Goal: Task Accomplishment & Management: Complete application form

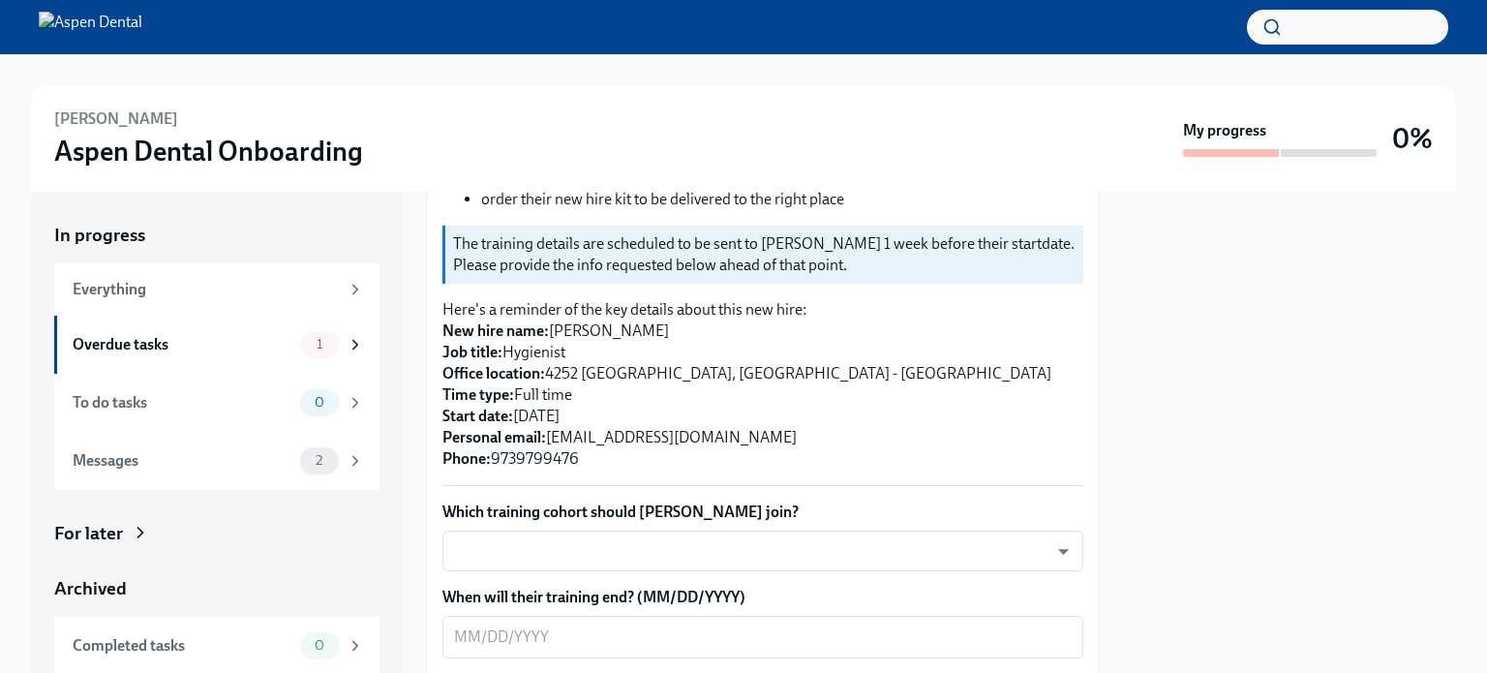
scroll to position [775, 0]
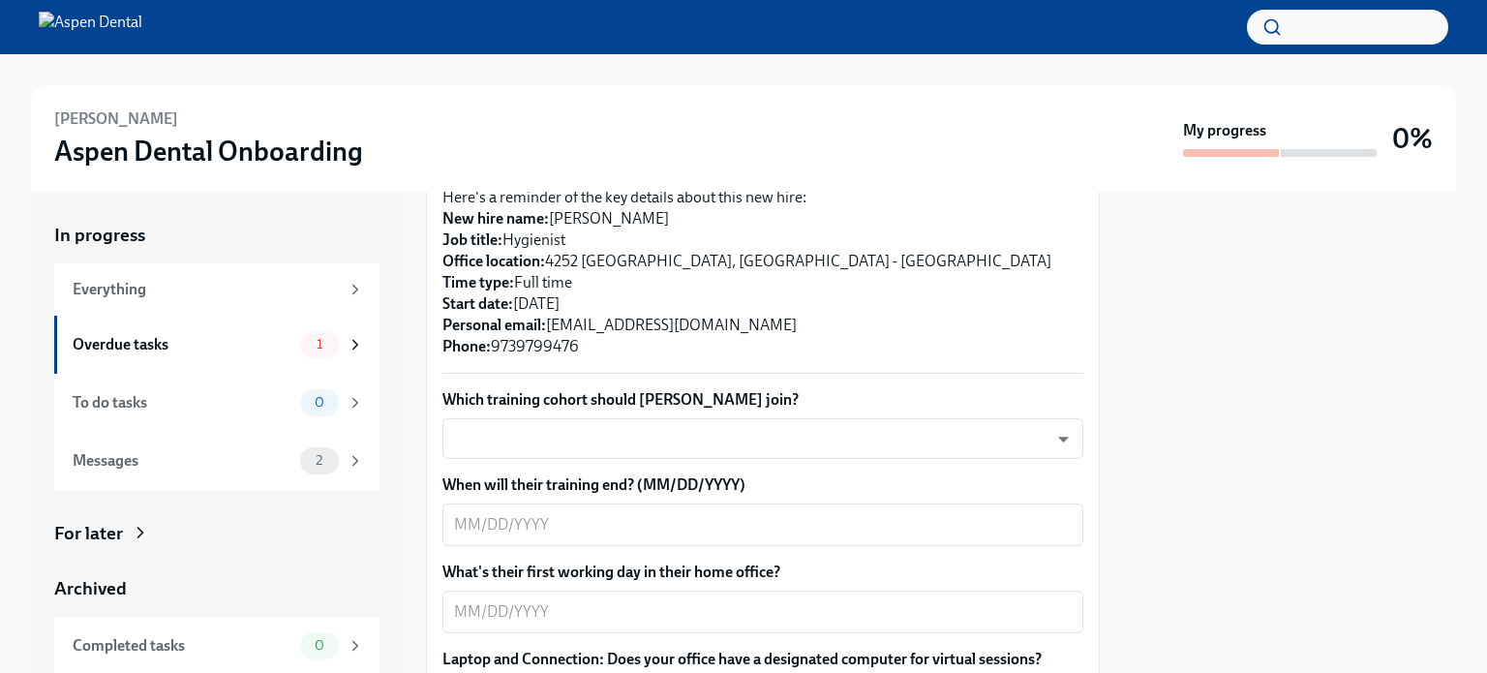
scroll to position [678, 0]
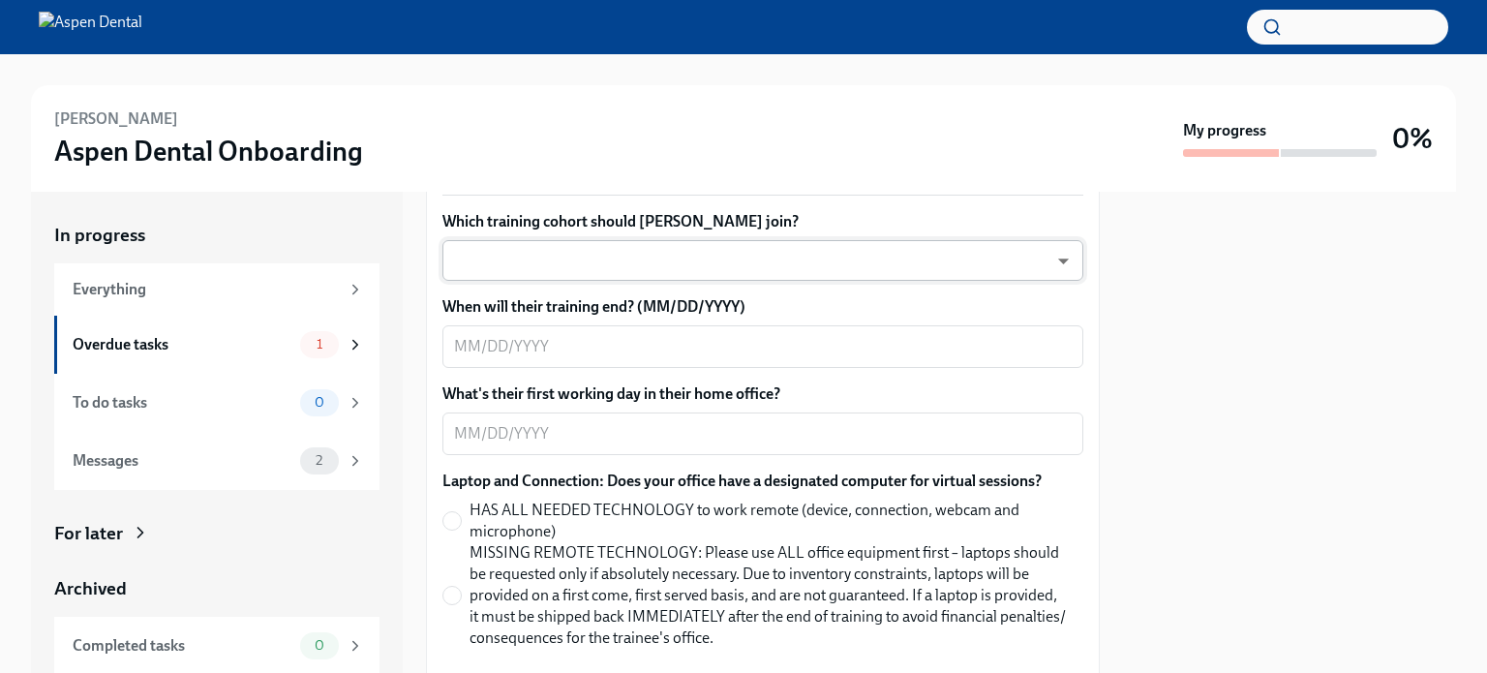
click at [1040, 258] on body "[PERSON_NAME] Aspen Dental Onboarding My progress 0% In progress Everything Ove…" at bounding box center [743, 336] width 1487 height 673
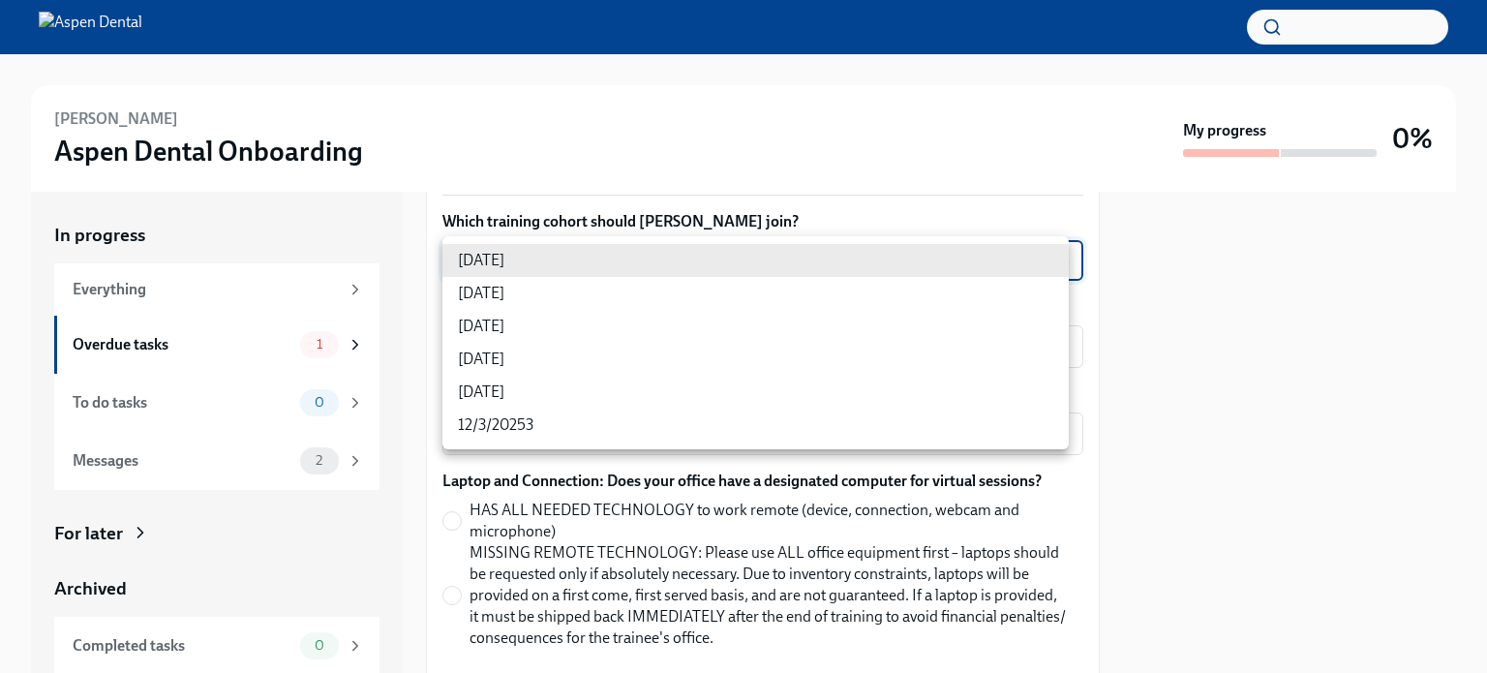
click at [527, 295] on li "[DATE]" at bounding box center [756, 293] width 627 height 33
type input "3nUBSyPo1"
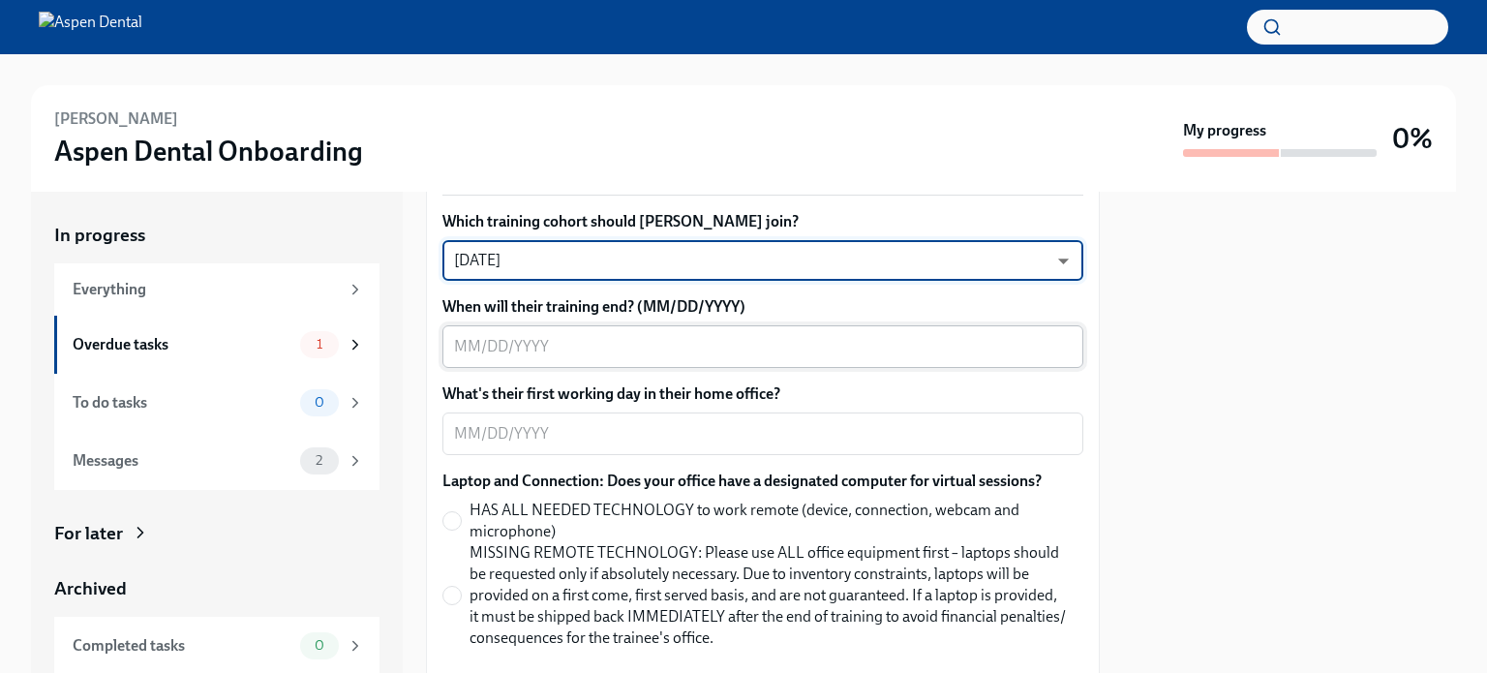
click at [1046, 346] on textarea "When will their training end? (MM/DD/YYYY)" at bounding box center [763, 346] width 618 height 23
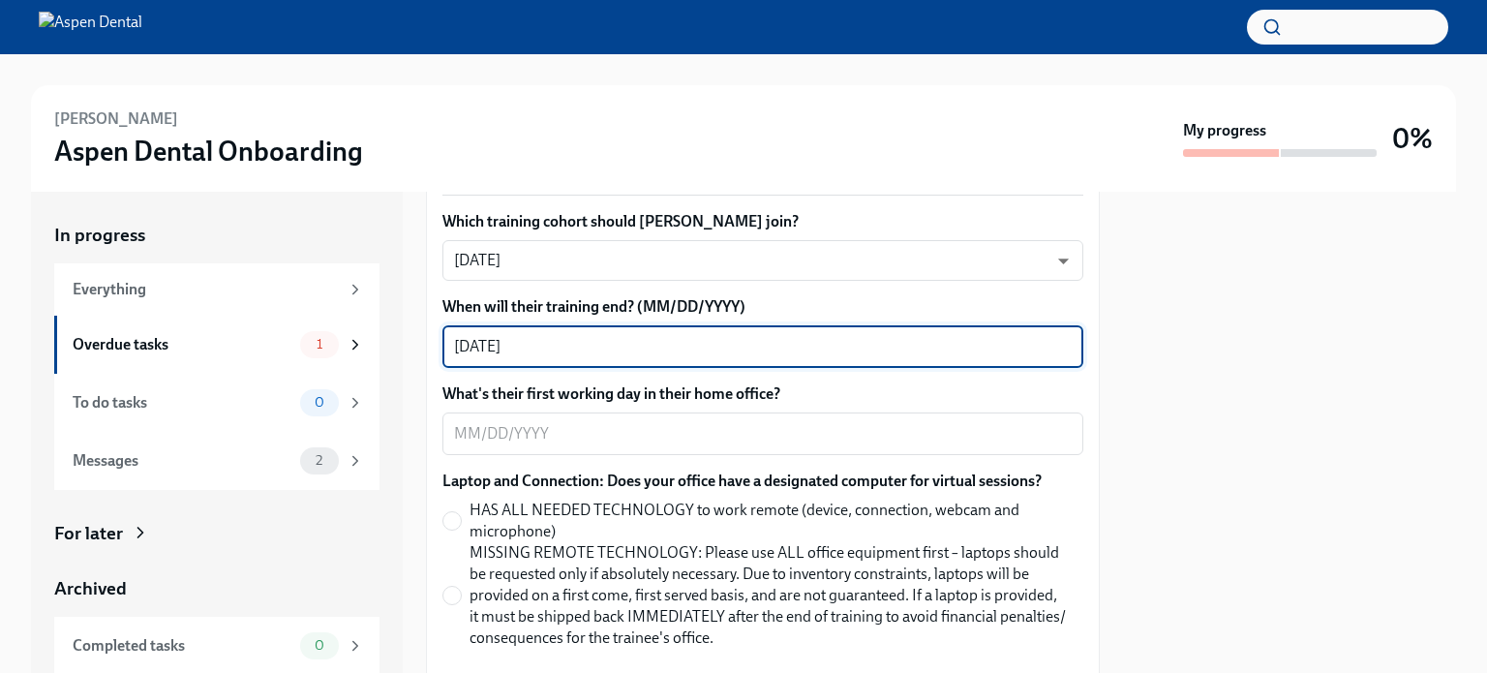
click at [501, 342] on textarea "[DATE]" at bounding box center [763, 346] width 618 height 23
type textarea "[DATE]"
click at [1011, 443] on textarea "What's their first working day in their home office?" at bounding box center [763, 433] width 618 height 23
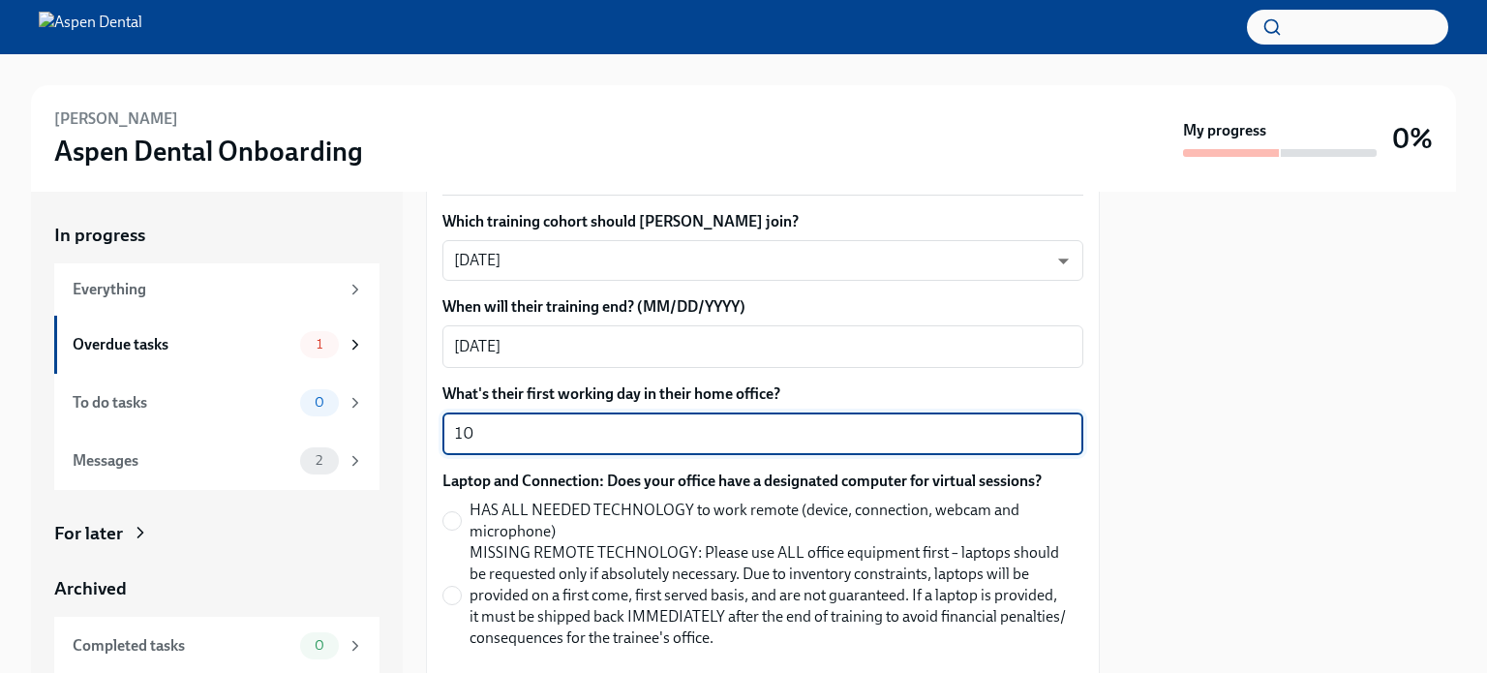
type textarea "1"
click at [577, 348] on textarea "[DATE]" at bounding box center [763, 346] width 618 height 23
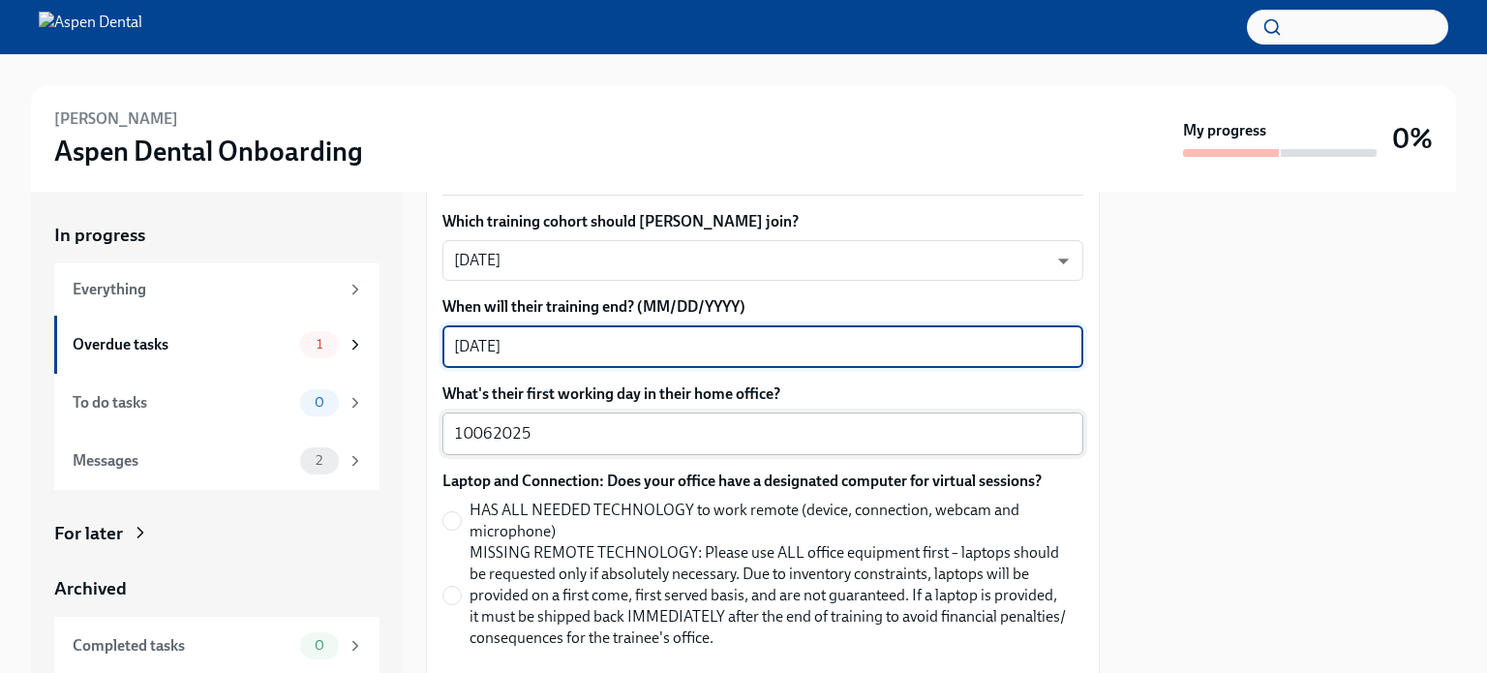
click at [470, 429] on textarea "10062025" at bounding box center [763, 433] width 618 height 23
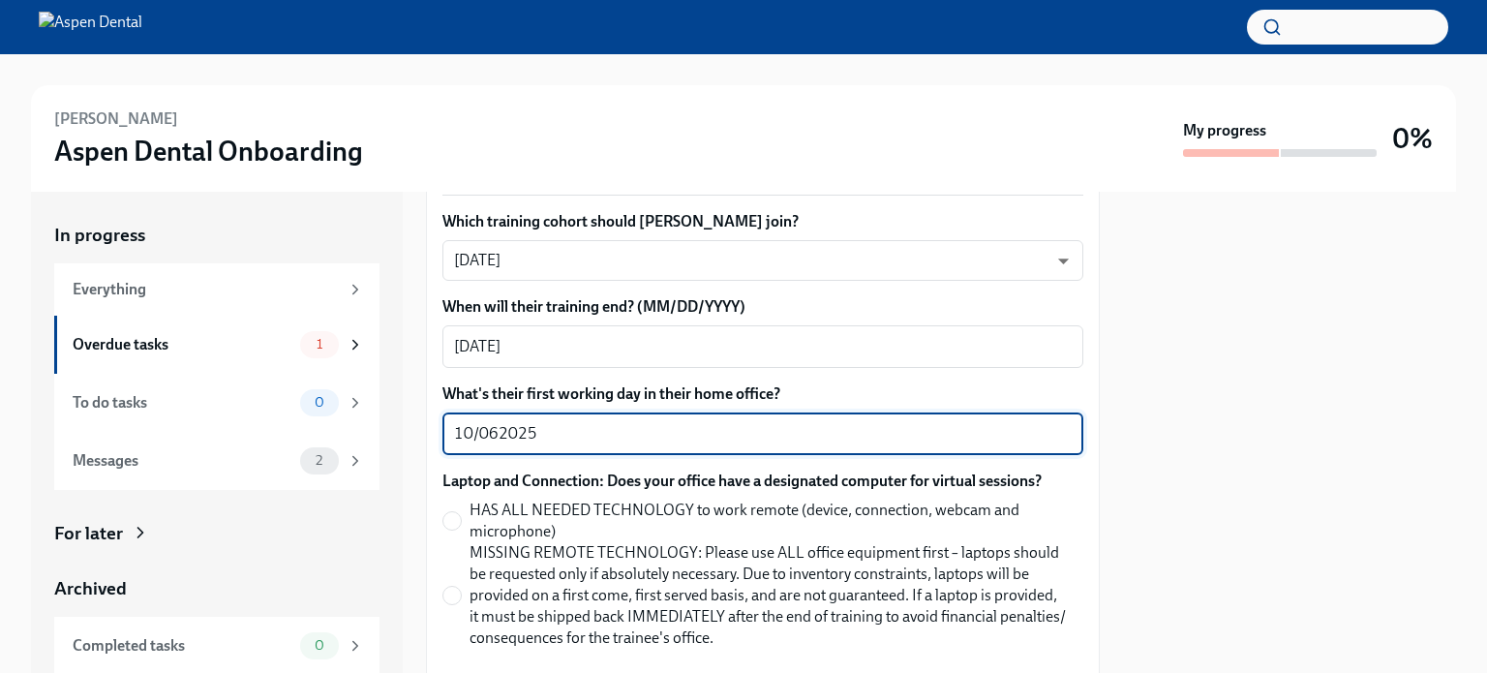
click at [495, 426] on textarea "10/062025" at bounding box center [763, 433] width 618 height 23
type textarea "[DATE]"
click at [500, 342] on textarea "[DATE]" at bounding box center [763, 346] width 618 height 23
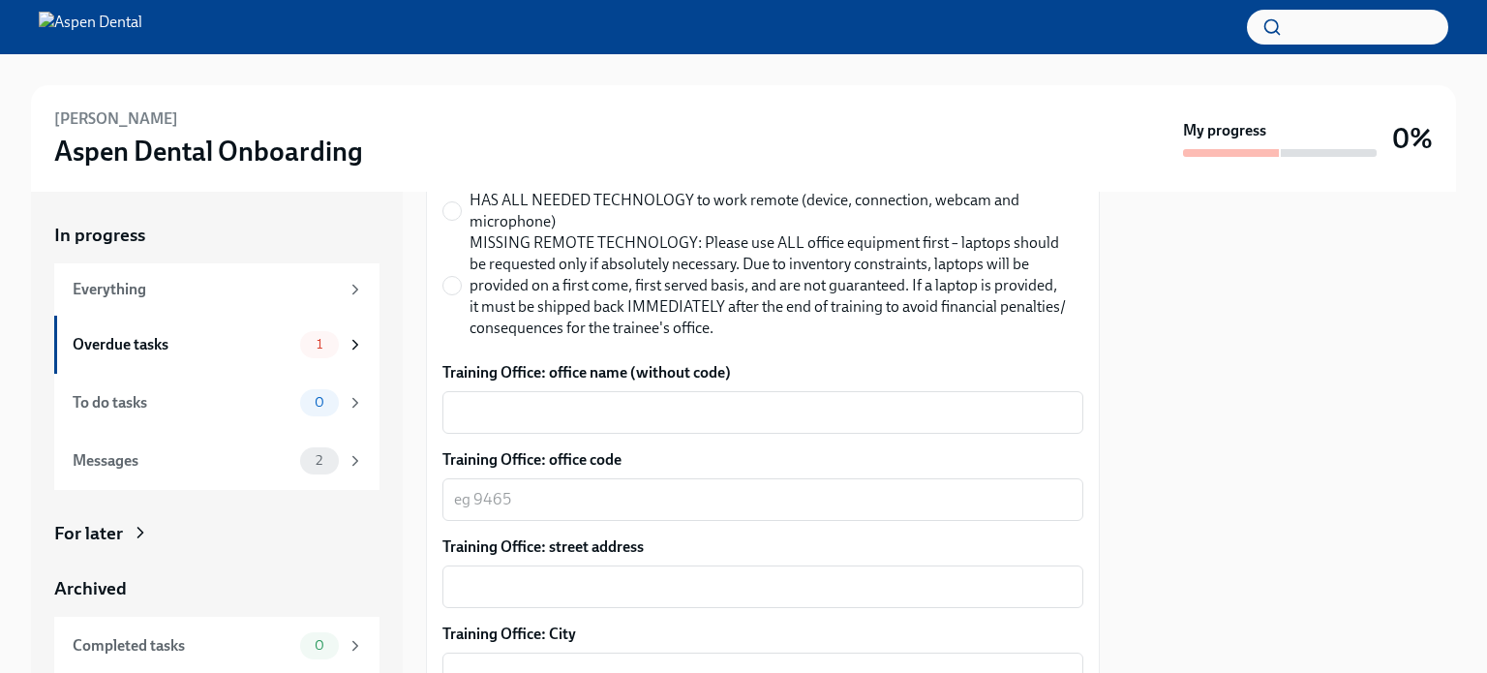
scroll to position [1000, 0]
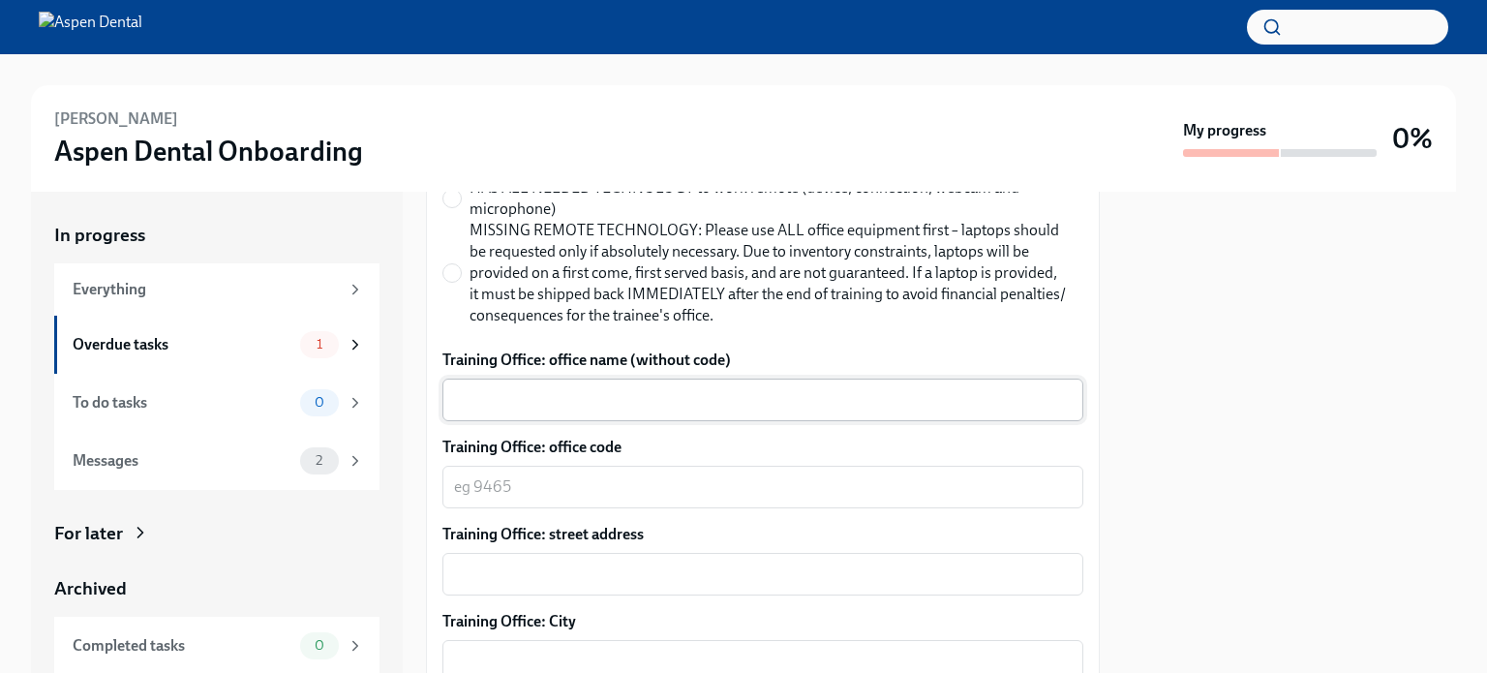
type textarea "[DATE]"
click at [911, 406] on textarea "Training Office: office name (without code)" at bounding box center [763, 399] width 618 height 23
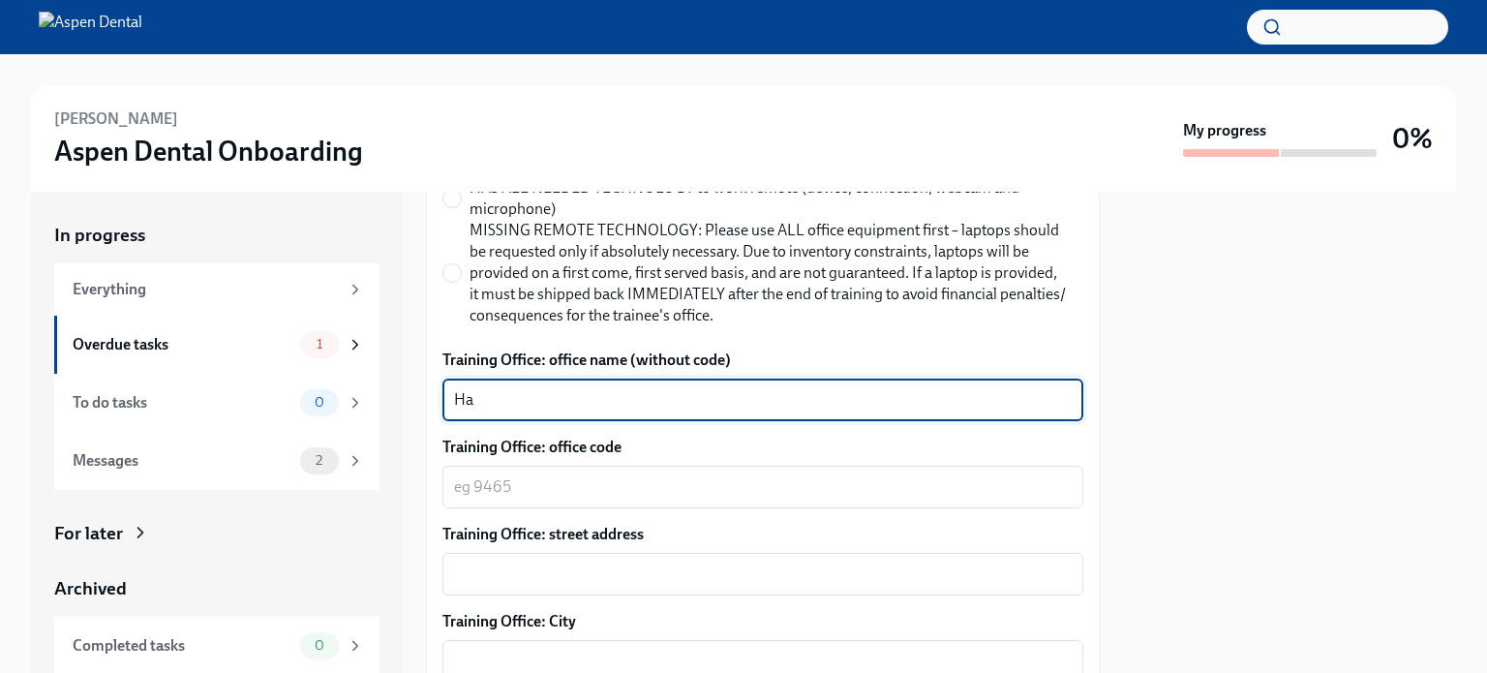
type textarea "H"
type textarea "[GEOGRAPHIC_DATA]"
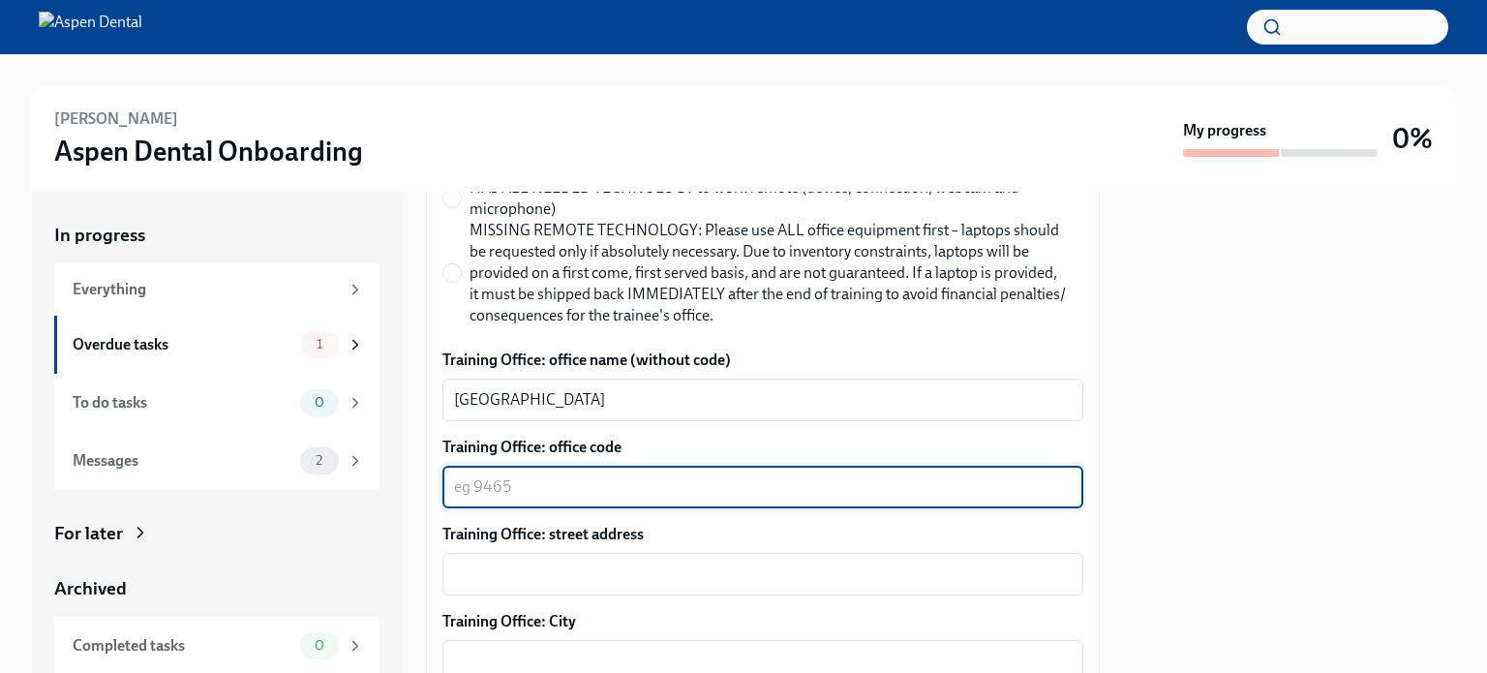
click at [514, 485] on textarea "Training Office: office code" at bounding box center [763, 486] width 618 height 23
type textarea "4239"
click at [593, 567] on textarea "Training Office: street address" at bounding box center [763, 574] width 618 height 23
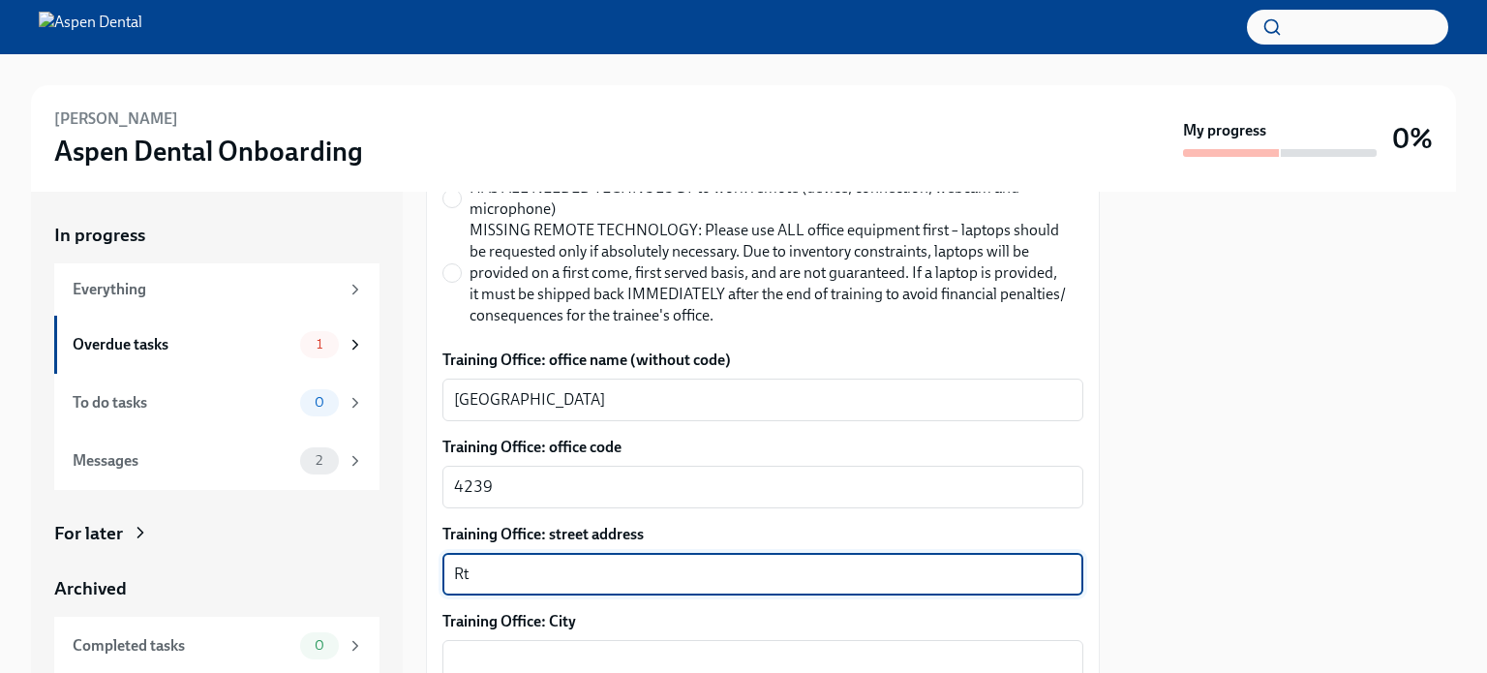
type textarea "R"
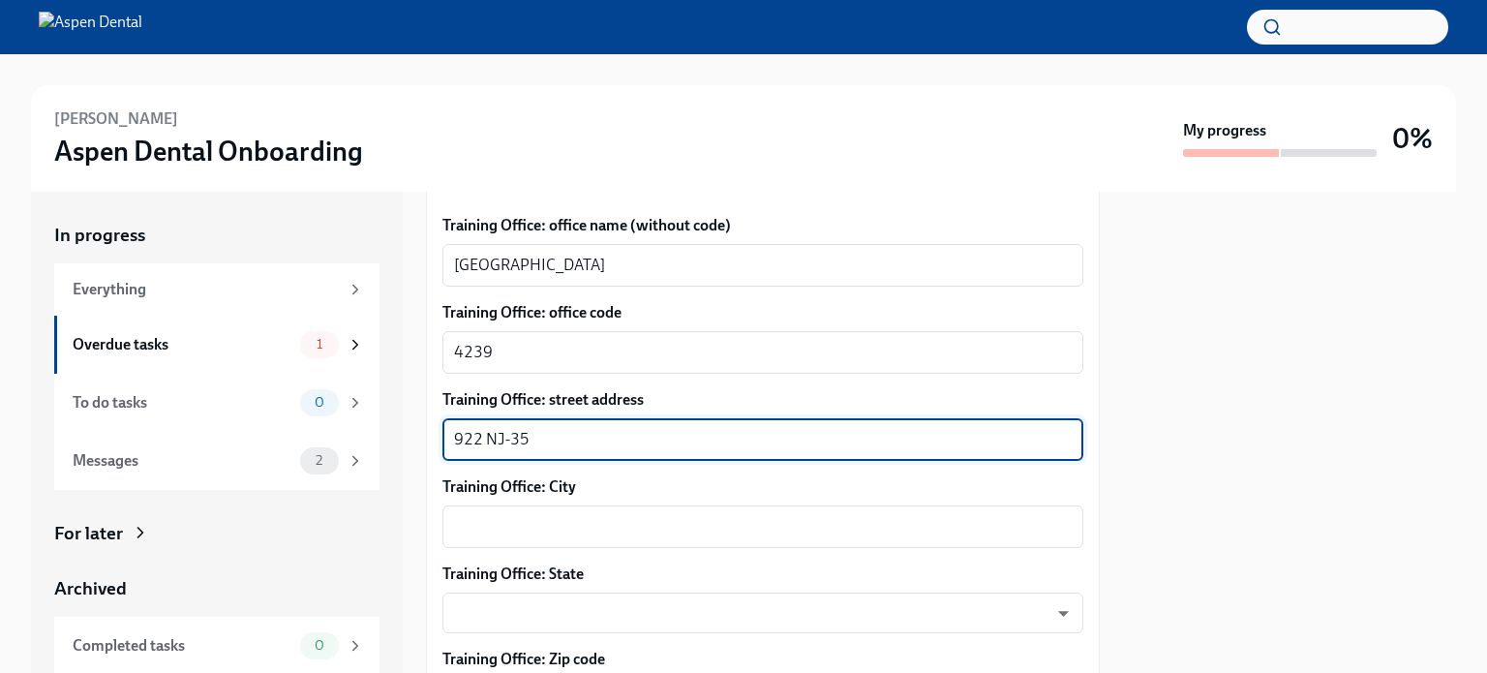
scroll to position [1294, 0]
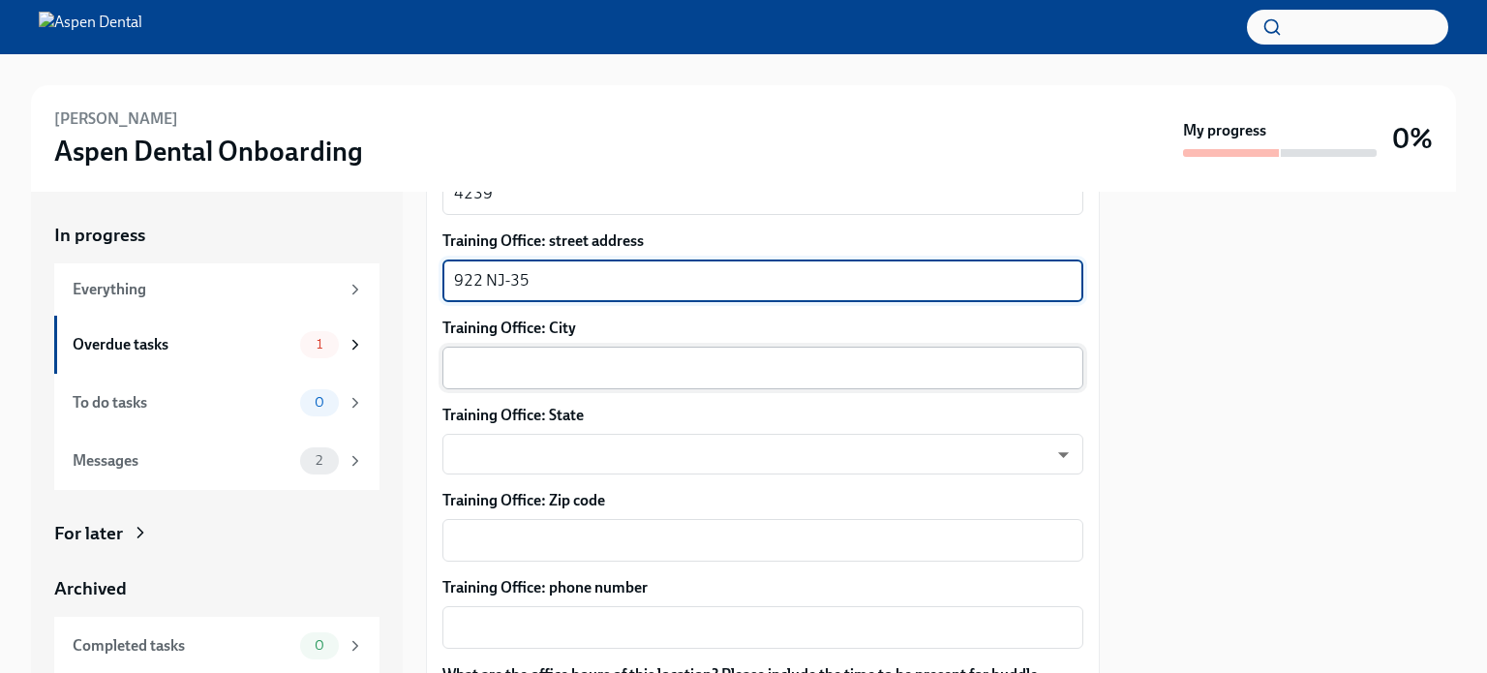
type textarea "922 NJ-35"
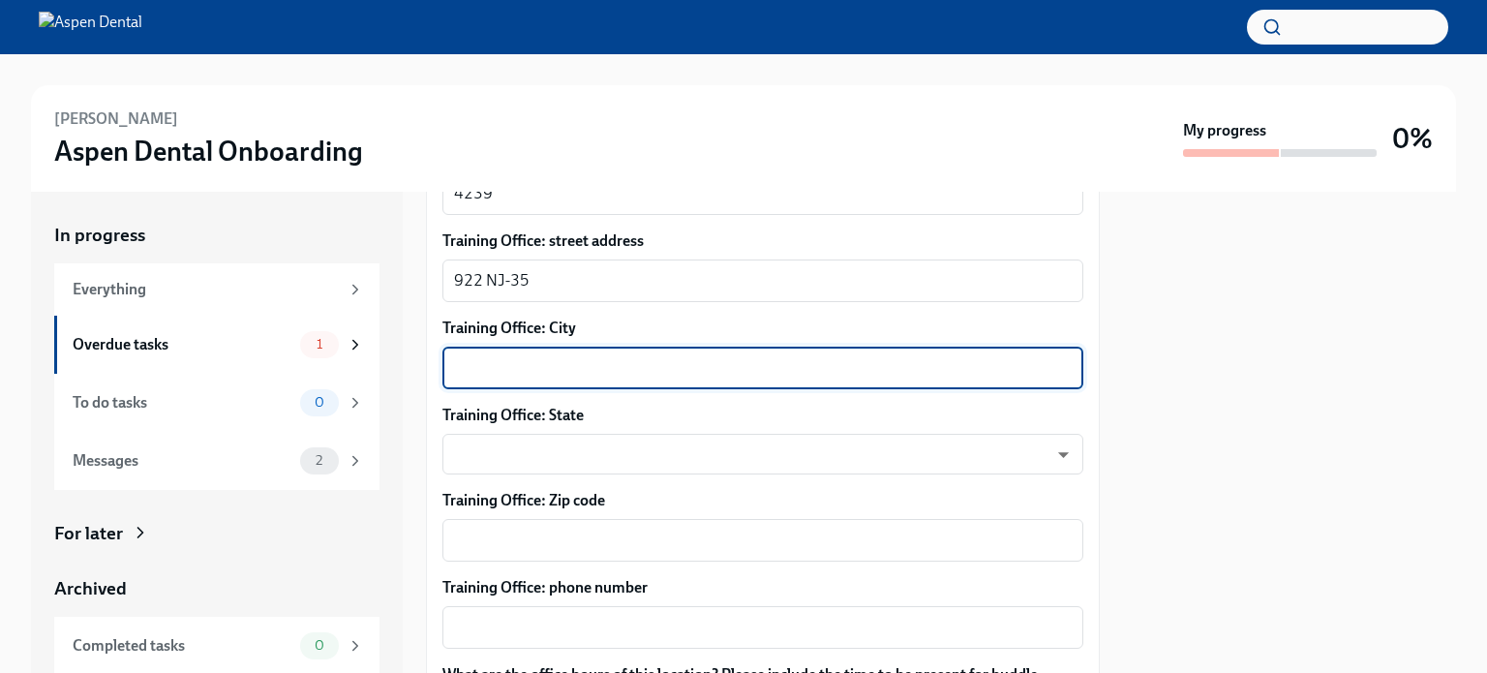
click at [681, 378] on textarea "Training Office: City" at bounding box center [763, 367] width 618 height 23
type textarea "[GEOGRAPHIC_DATA]"
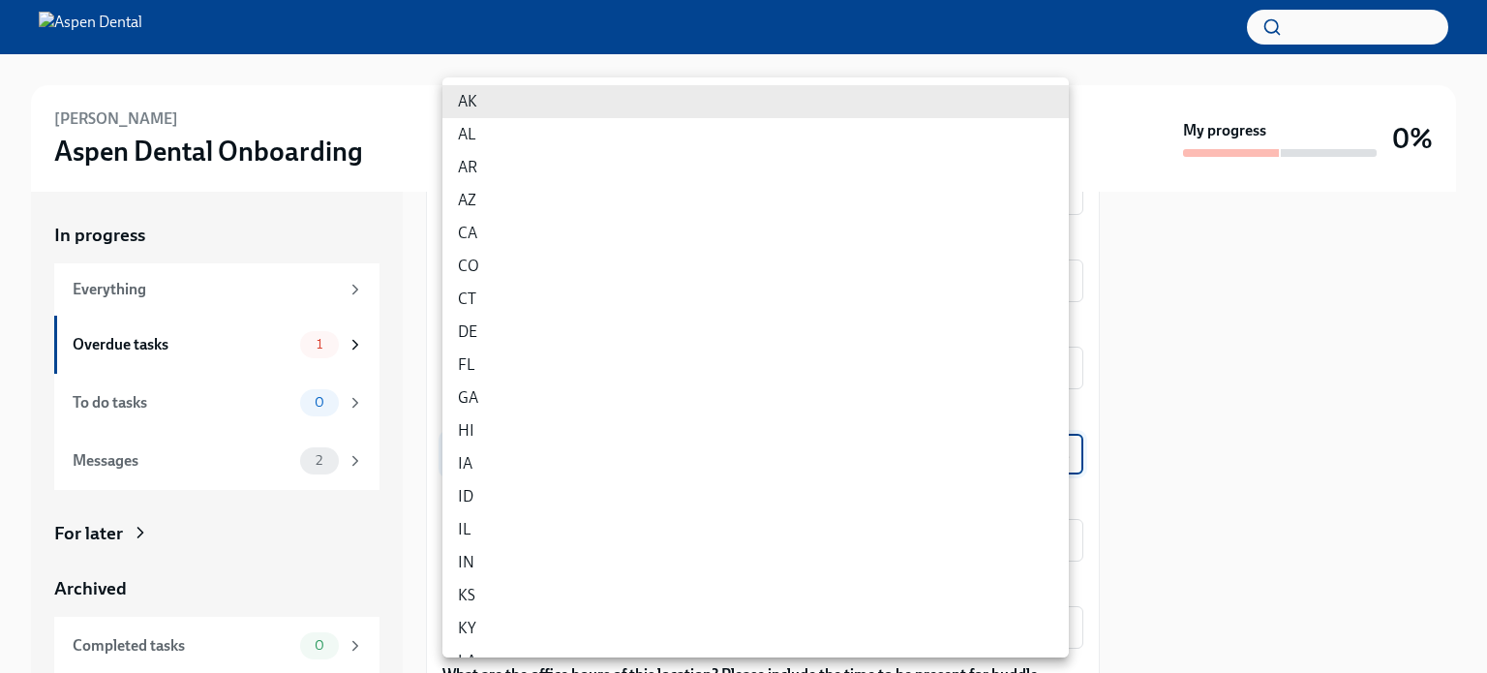
click at [1045, 460] on body "[PERSON_NAME] Aspen Dental Onboarding My progress 0% In progress Everything Ove…" at bounding box center [743, 336] width 1487 height 673
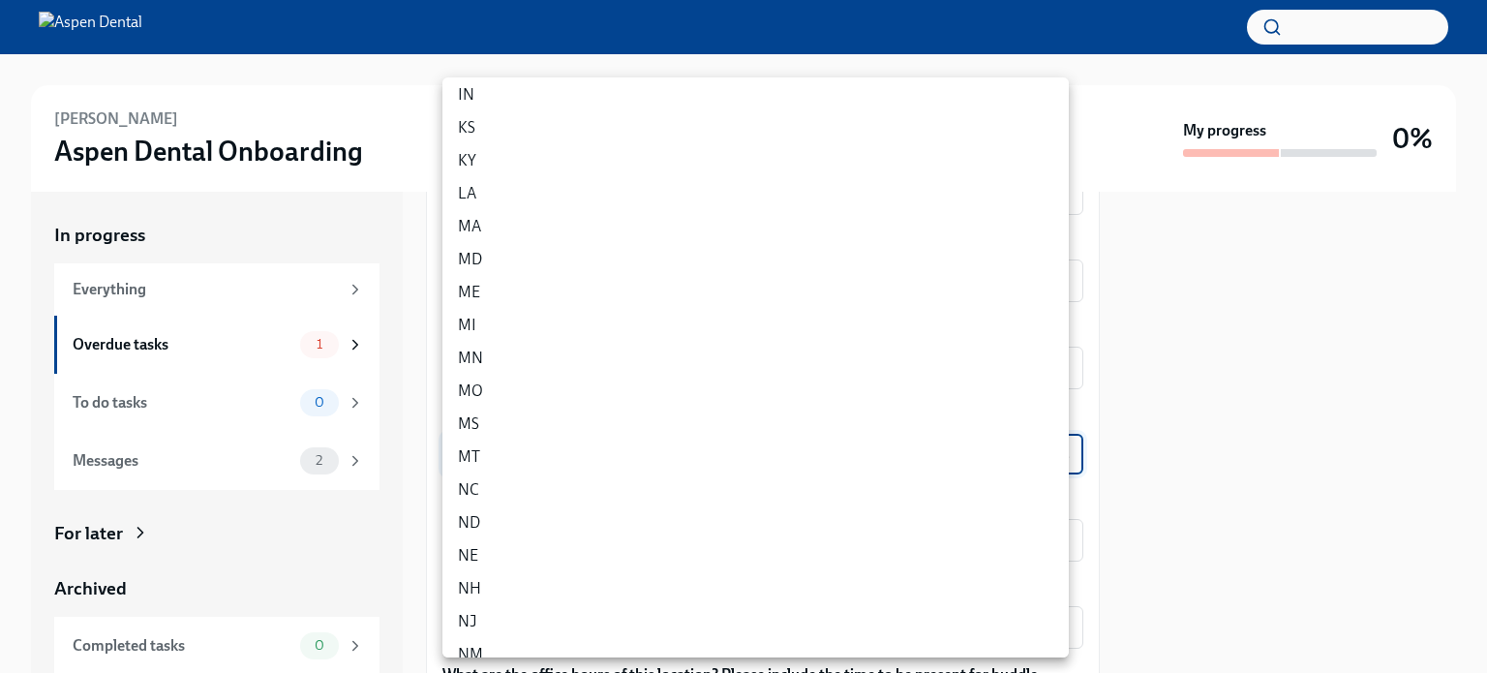
scroll to position [484, 0]
click at [484, 607] on li "NJ" at bounding box center [756, 605] width 627 height 33
type input "hGT0hvnfI"
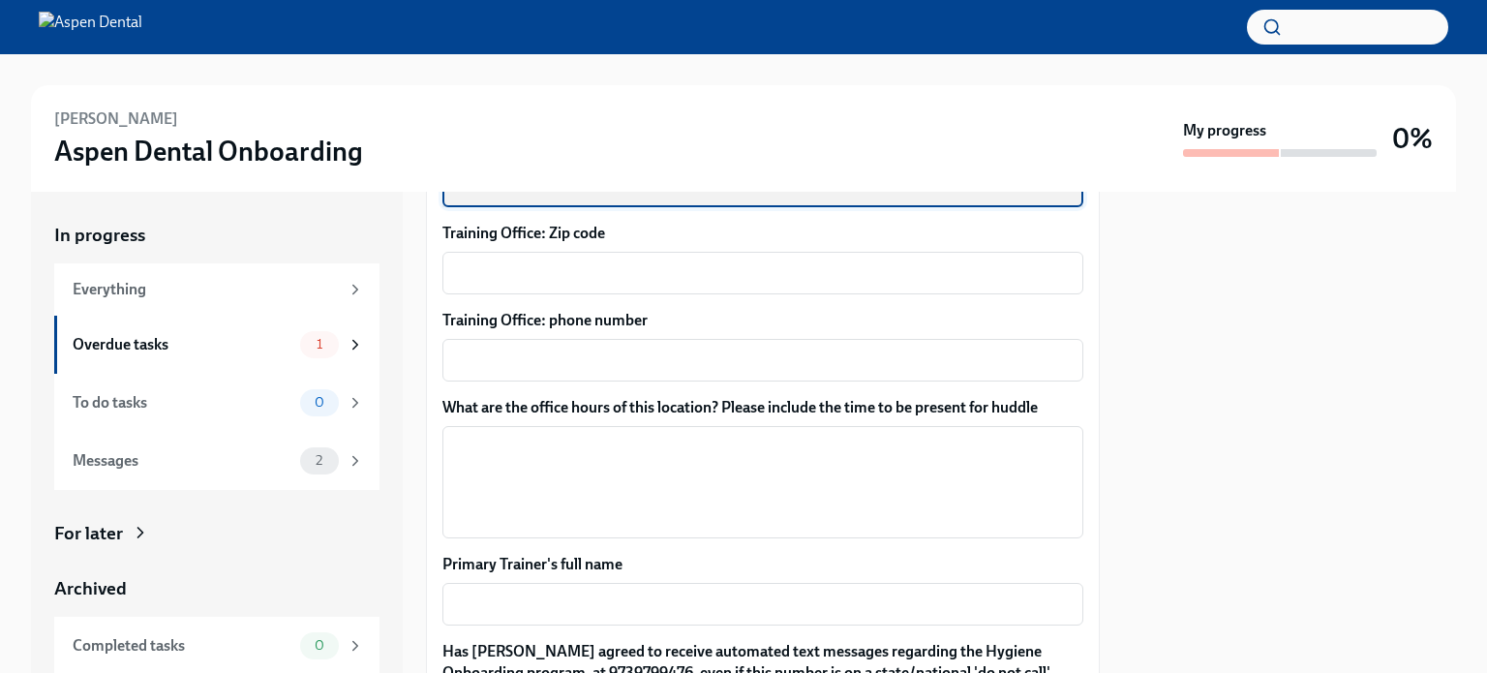
scroll to position [1584, 0]
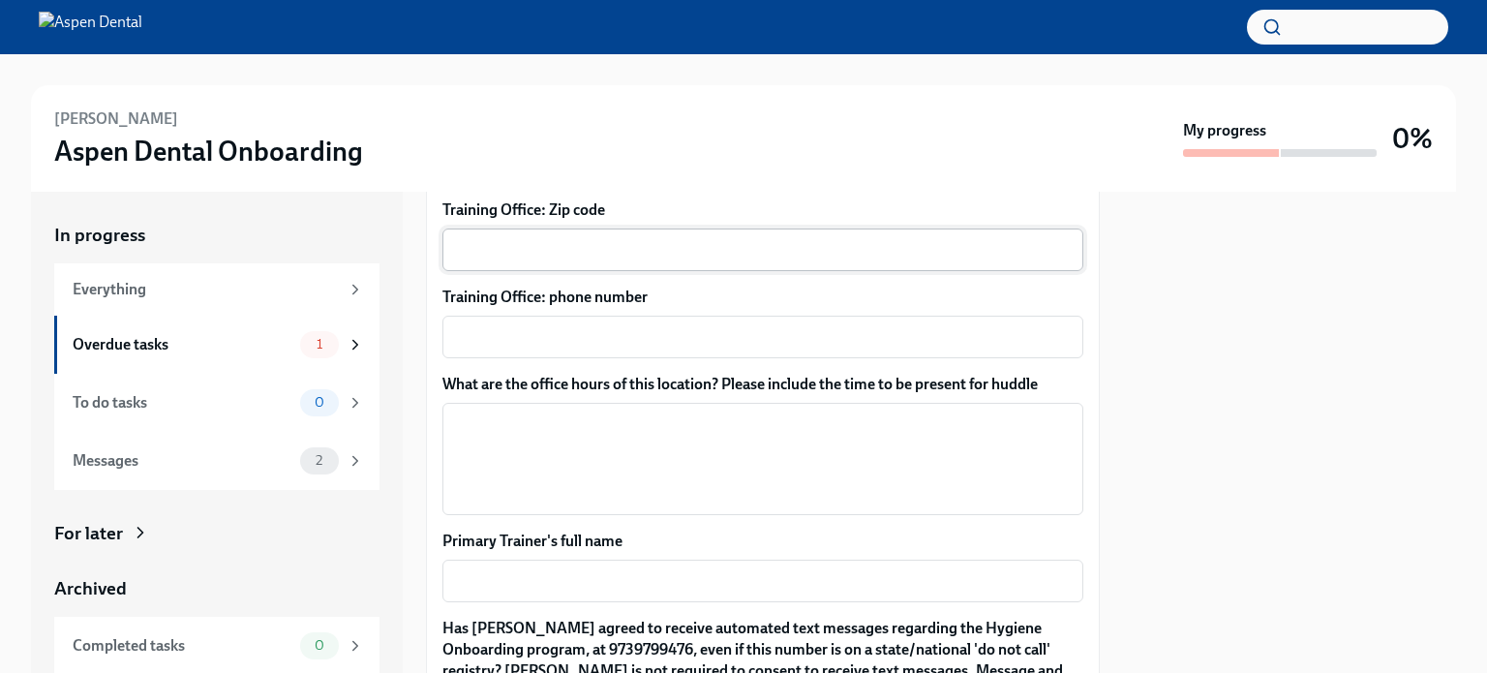
click at [536, 255] on textarea "Training Office: Zip code" at bounding box center [763, 249] width 618 height 23
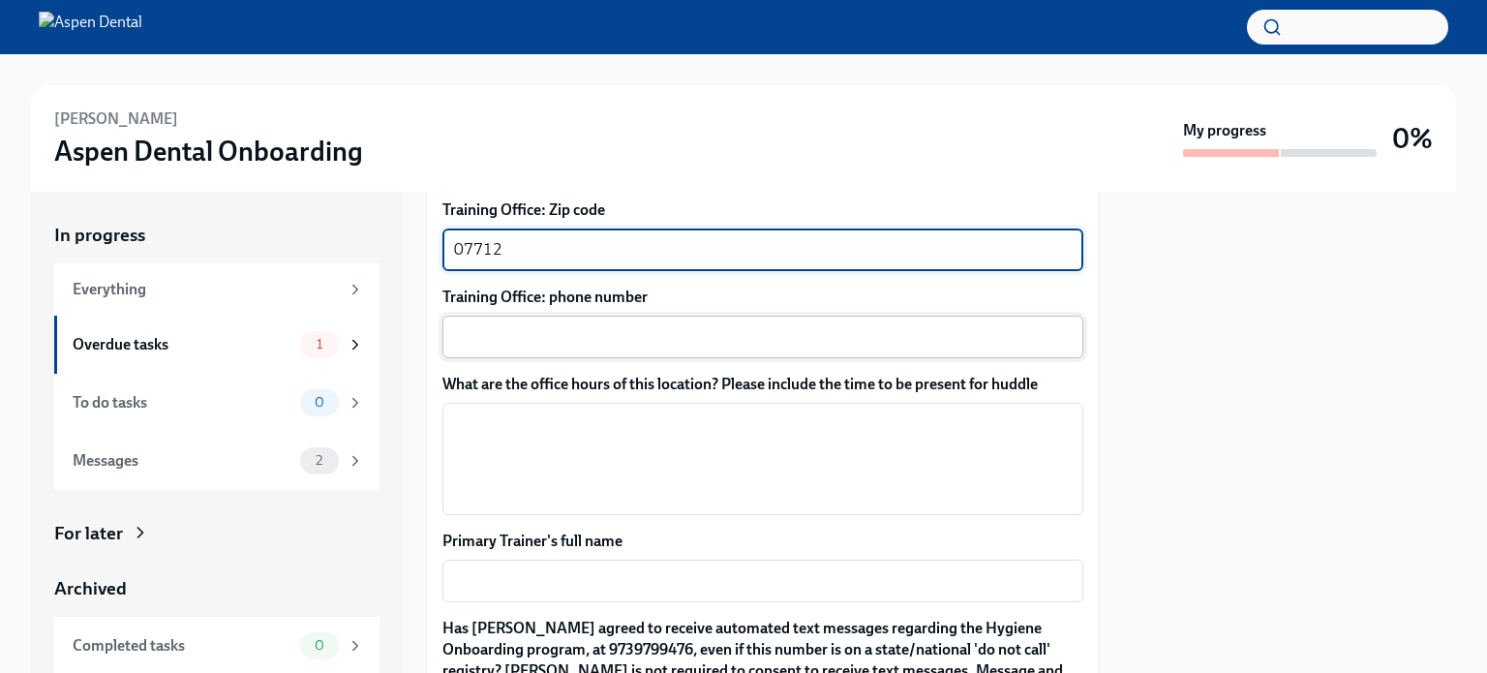
type textarea "07712"
click at [600, 331] on textarea "Training Office: phone number" at bounding box center [763, 336] width 618 height 23
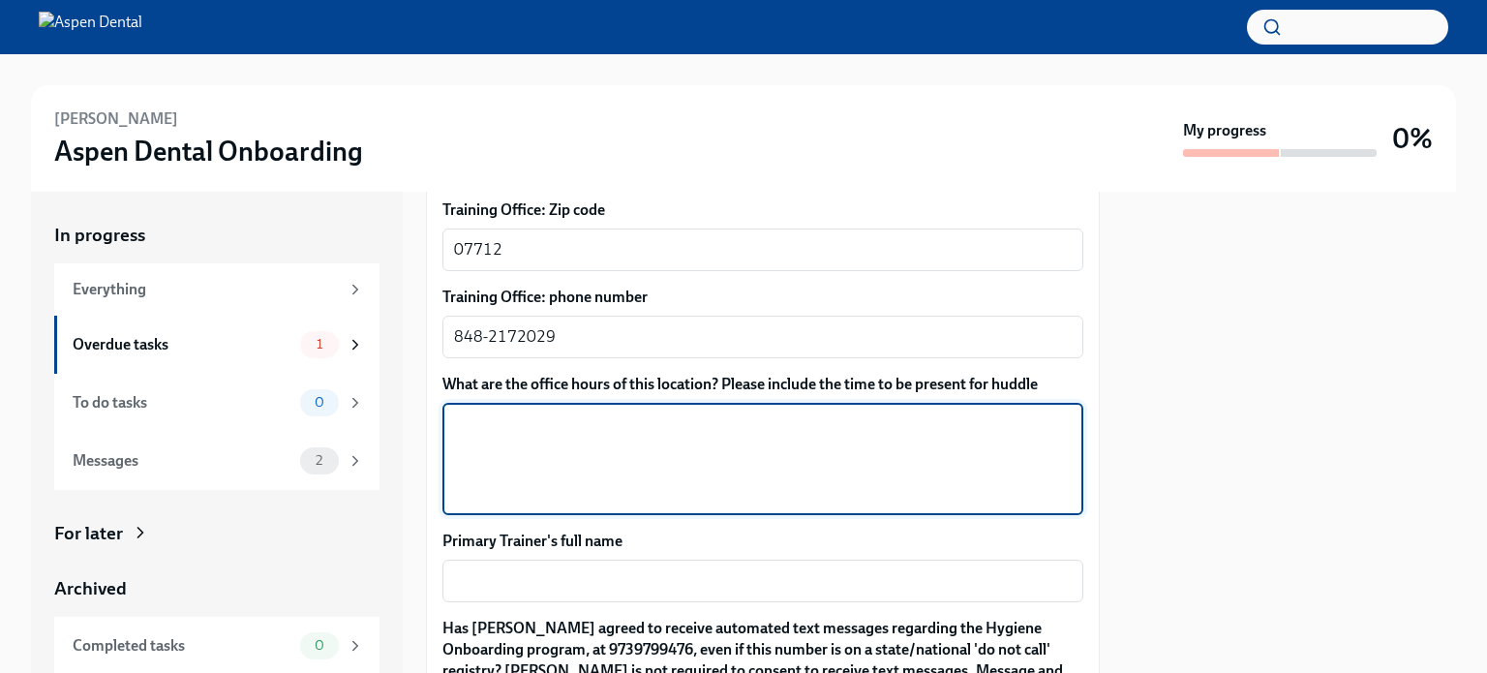
click at [630, 474] on textarea "What are the office hours of this location? Please include the time to be prese…" at bounding box center [763, 459] width 618 height 93
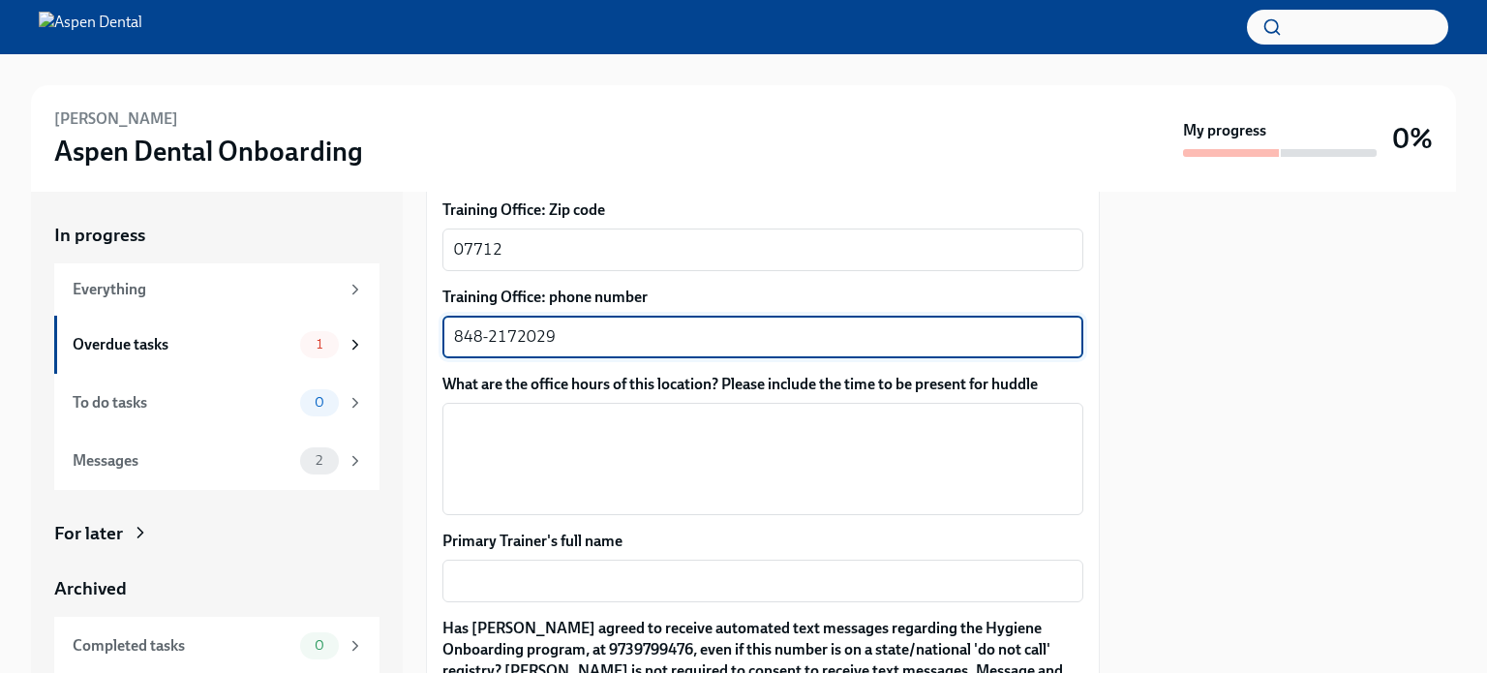
click at [514, 328] on textarea "848-2172029" at bounding box center [763, 336] width 618 height 23
type textarea "[PHONE_NUMBER]"
click at [643, 573] on textarea "Primary Trainer's full name" at bounding box center [763, 580] width 618 height 23
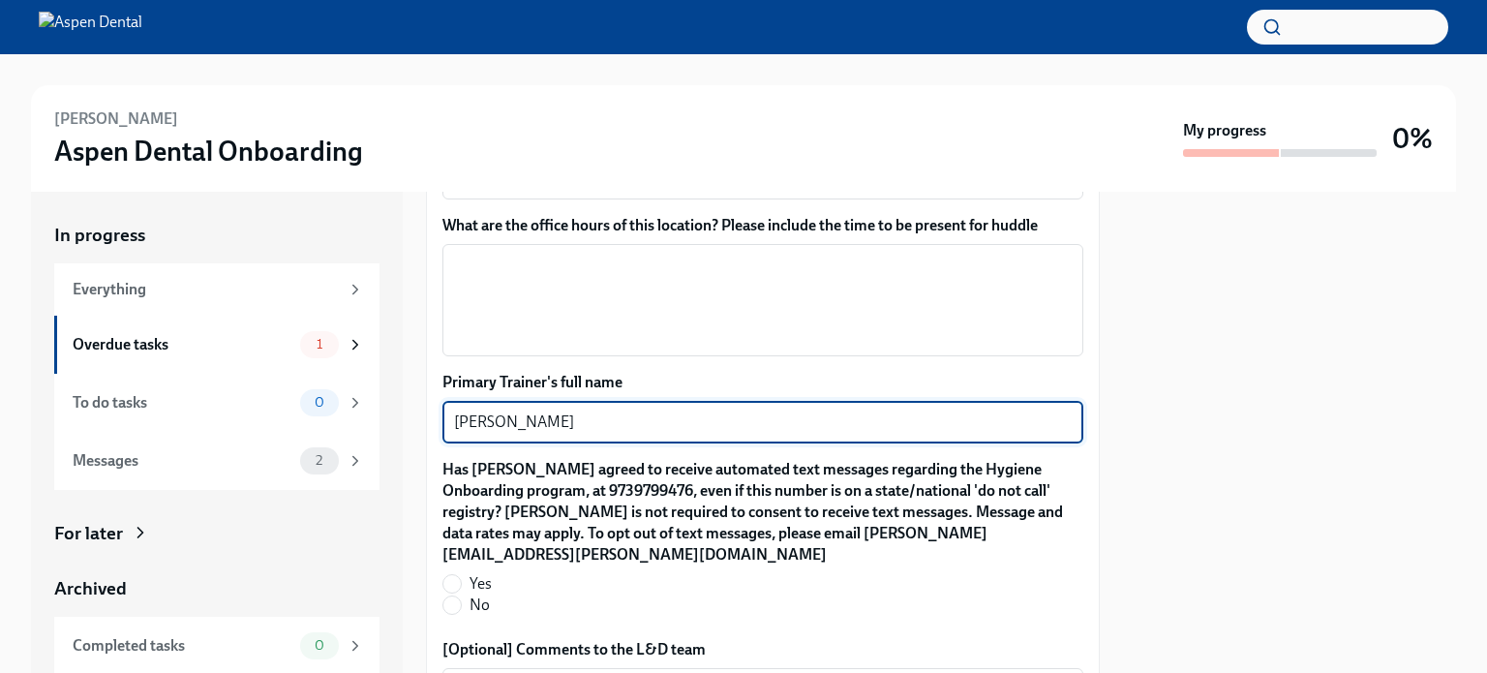
scroll to position [1778, 0]
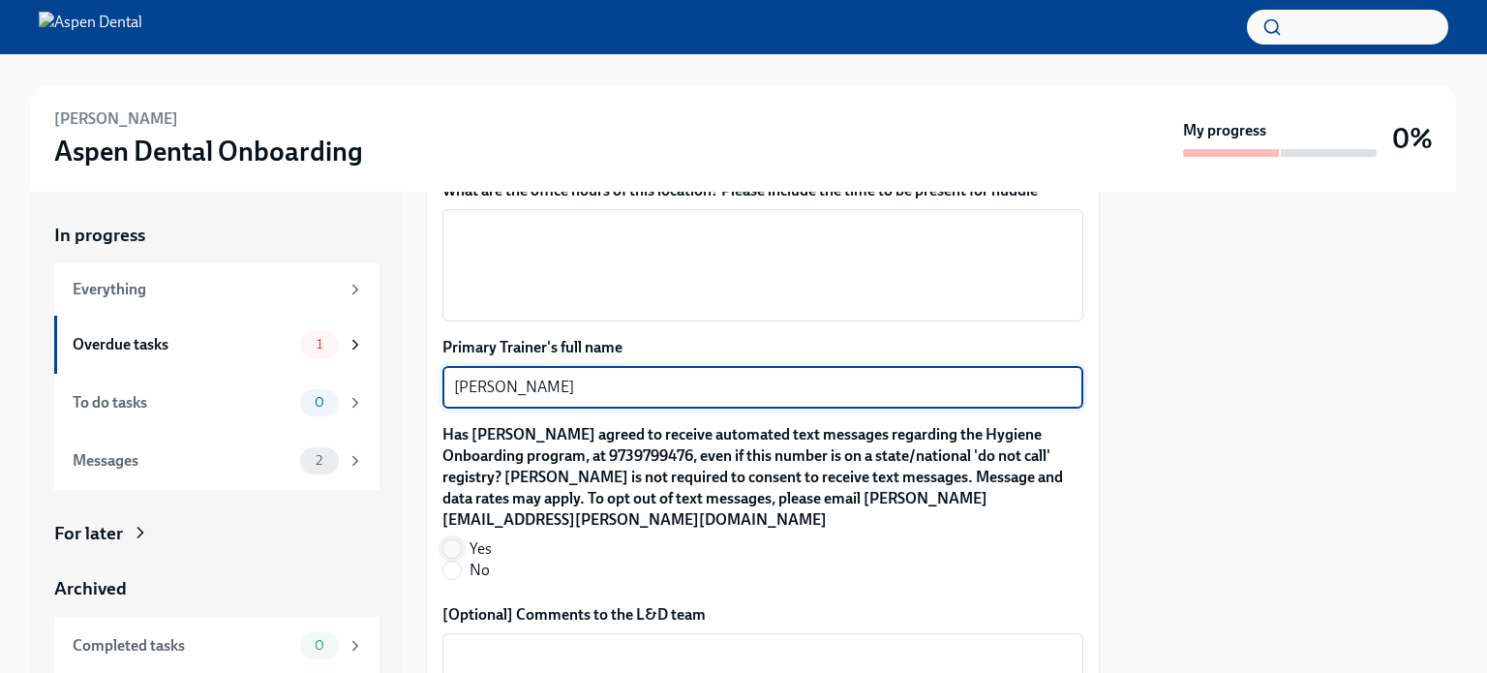
type textarea "[PERSON_NAME]"
click at [457, 540] on input "Yes" at bounding box center [452, 548] width 17 height 17
radio input "true"
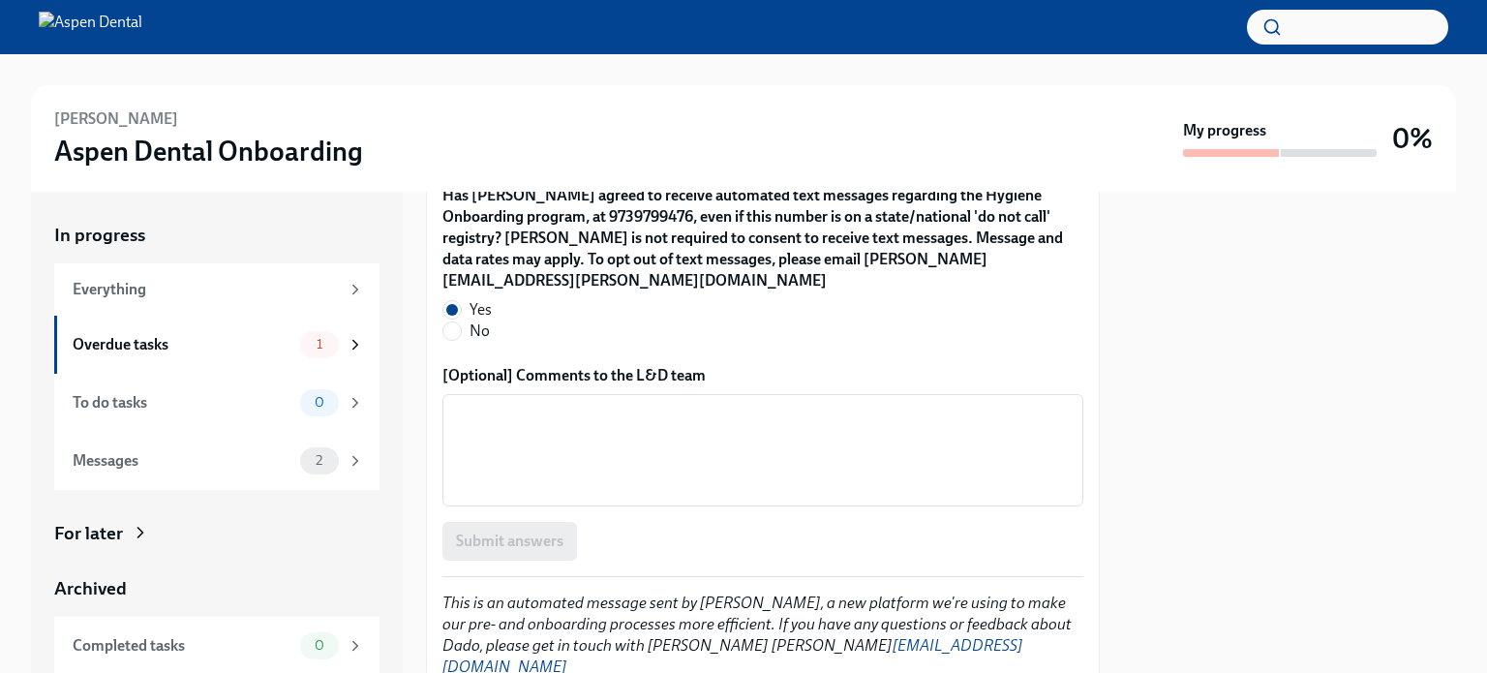
scroll to position [2057, 0]
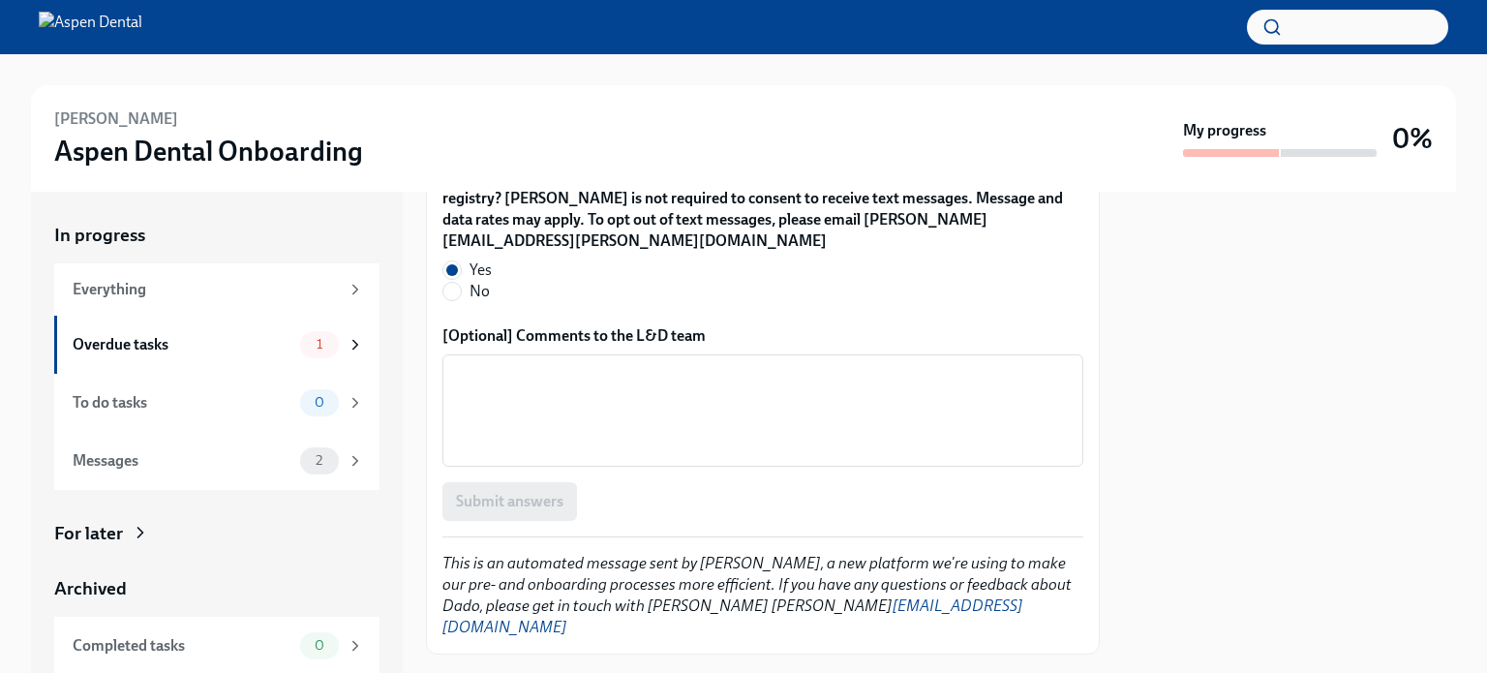
click at [457, 490] on div "Submit answers" at bounding box center [763, 501] width 641 height 39
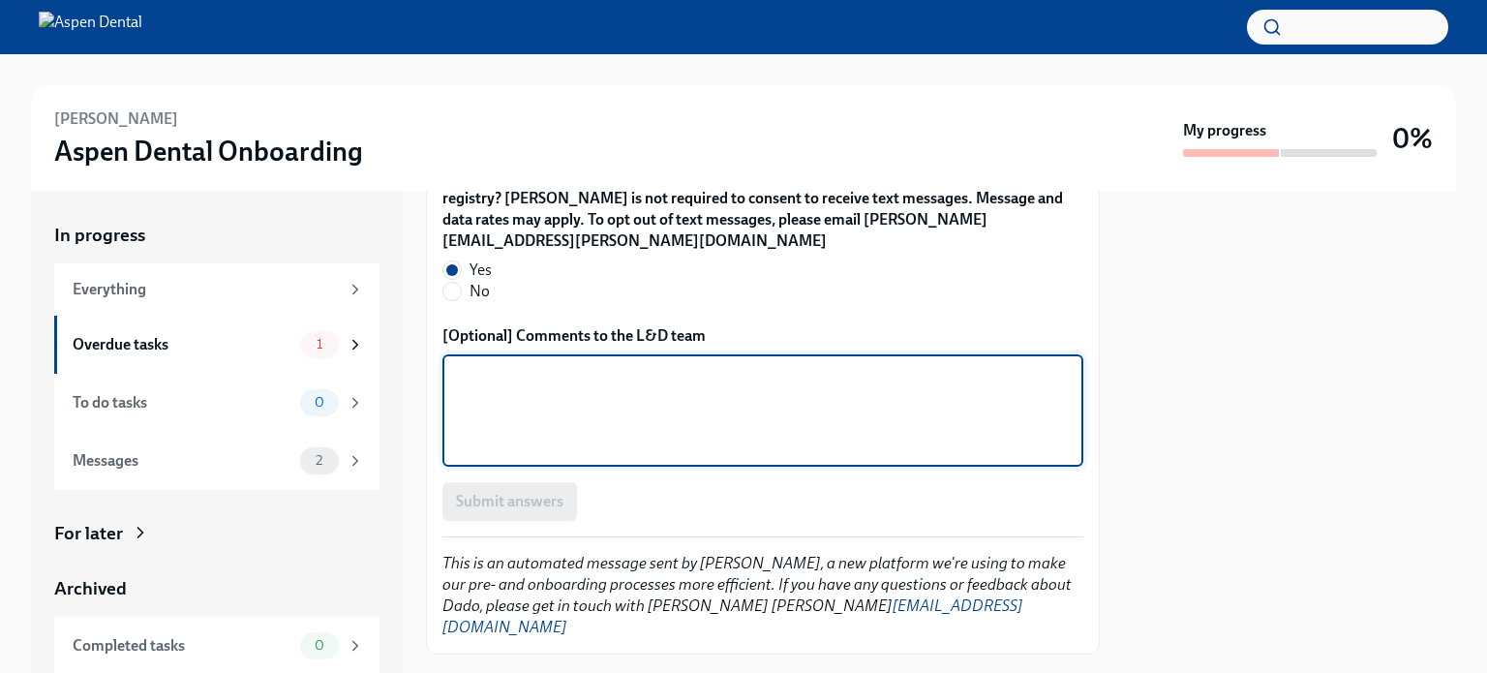
click at [610, 410] on textarea "[Optional] Comments to the L&D team" at bounding box center [763, 410] width 618 height 93
click at [828, 428] on textarea "mm" at bounding box center [763, 410] width 618 height 93
type textarea "mm"
click at [1286, 363] on div at bounding box center [1289, 432] width 333 height 481
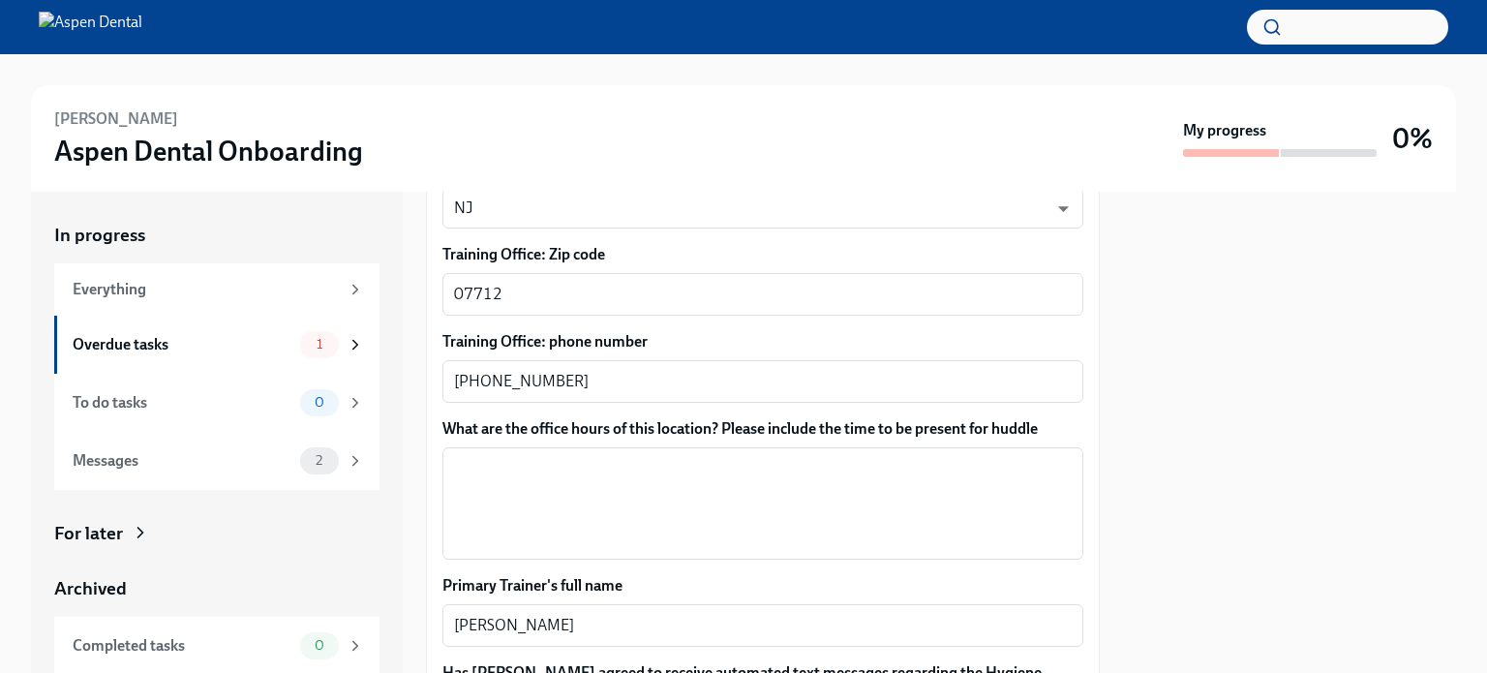
scroll to position [1501, 0]
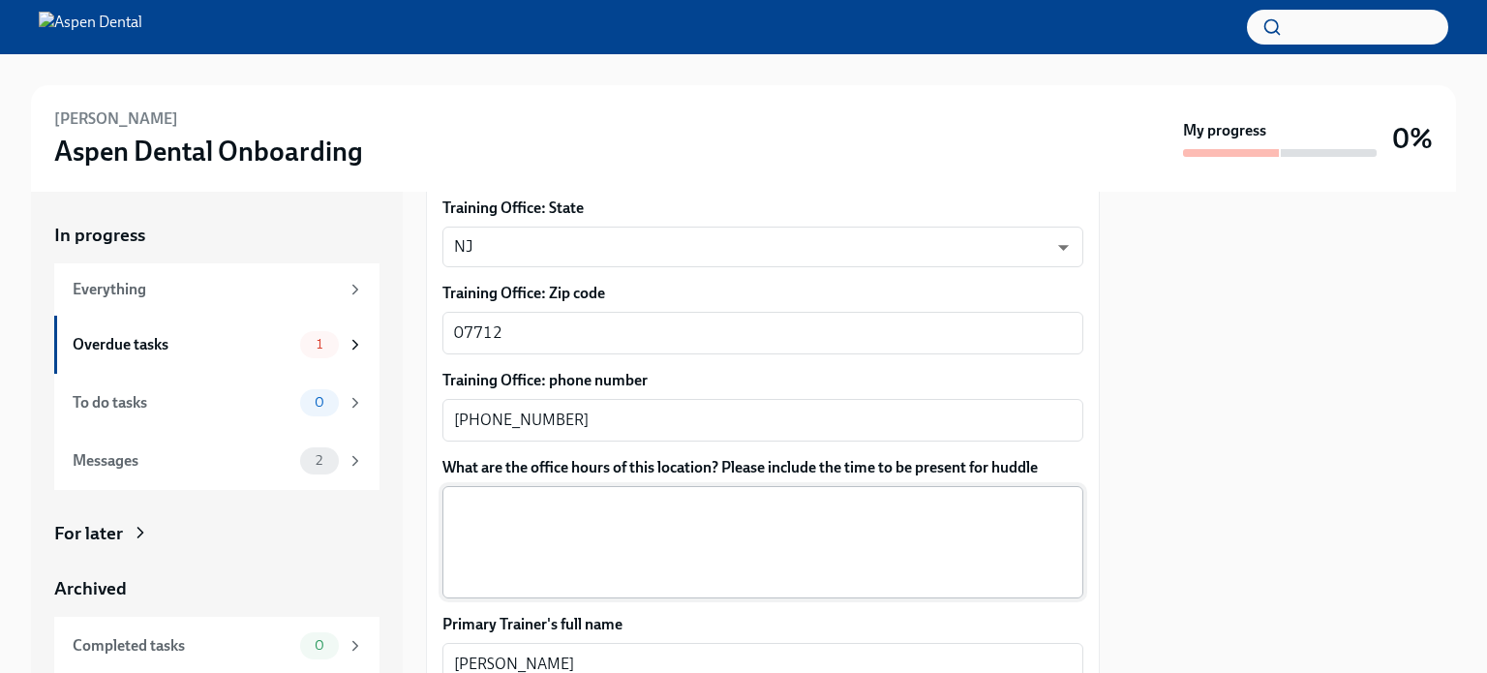
click at [530, 505] on textarea "What are the office hours of this location? Please include the time to be prese…" at bounding box center [763, 542] width 618 height 93
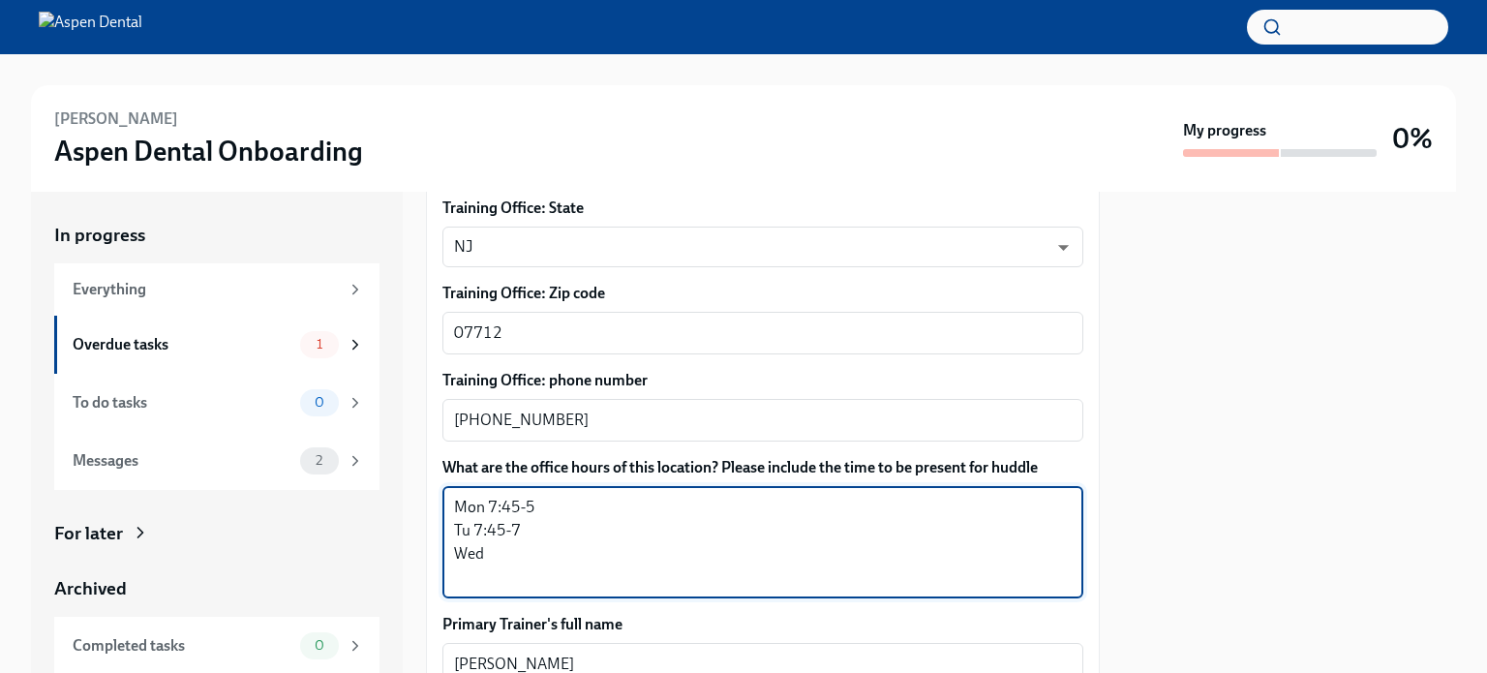
click at [506, 552] on textarea "Mon 7:45-5 Tu 7:45-7 Wed" at bounding box center [763, 542] width 618 height 93
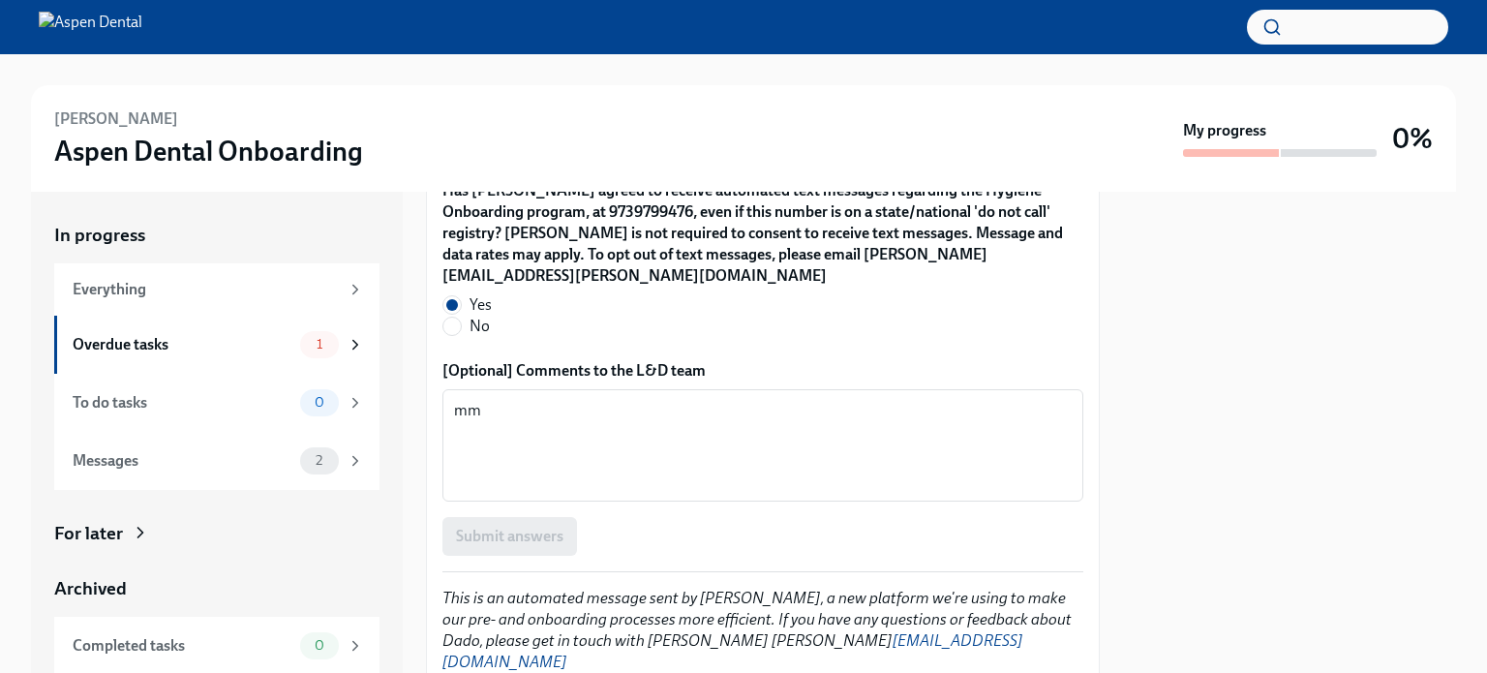
scroll to position [2080, 0]
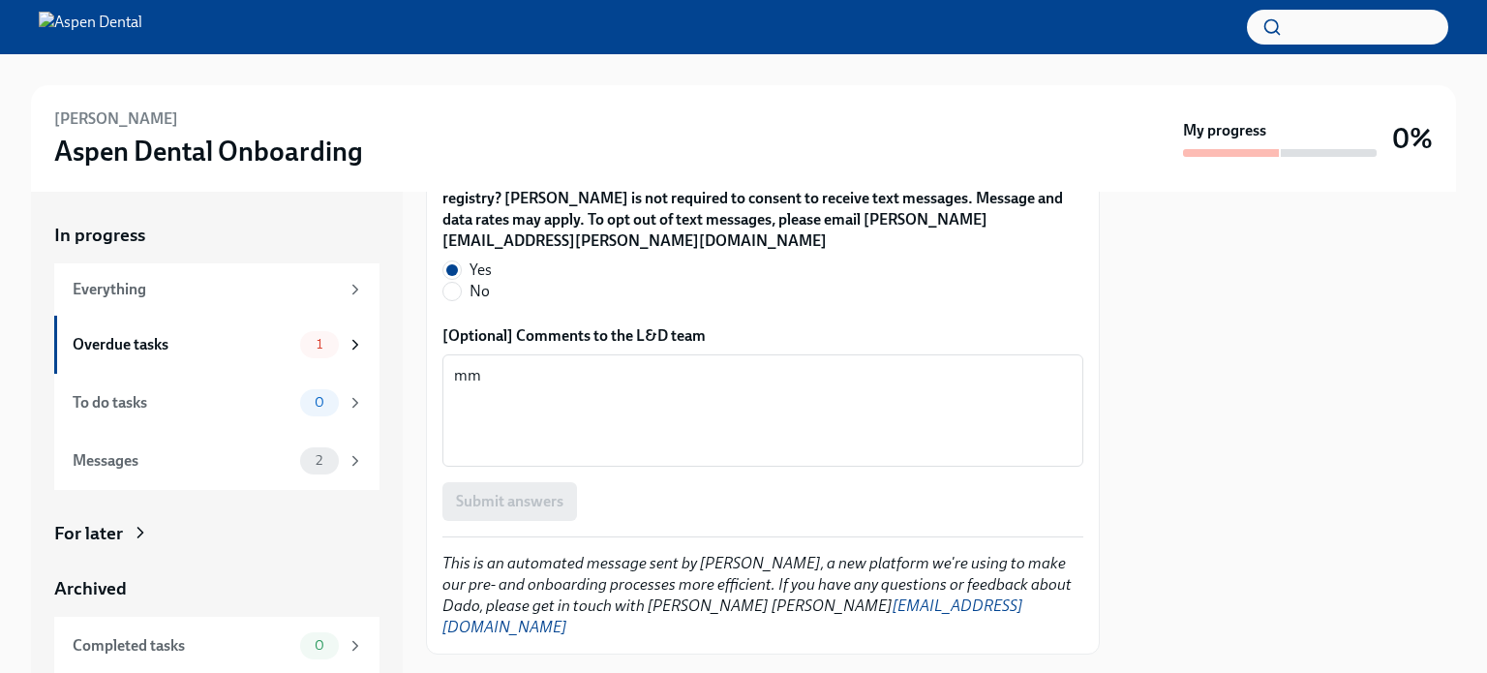
type textarea "Mon 7:45-5 Tu 7:45-7 Wed 7:45-5 TH 7:45-5 Fri 7:45-1"
click at [540, 482] on div "Submit answers" at bounding box center [763, 501] width 641 height 39
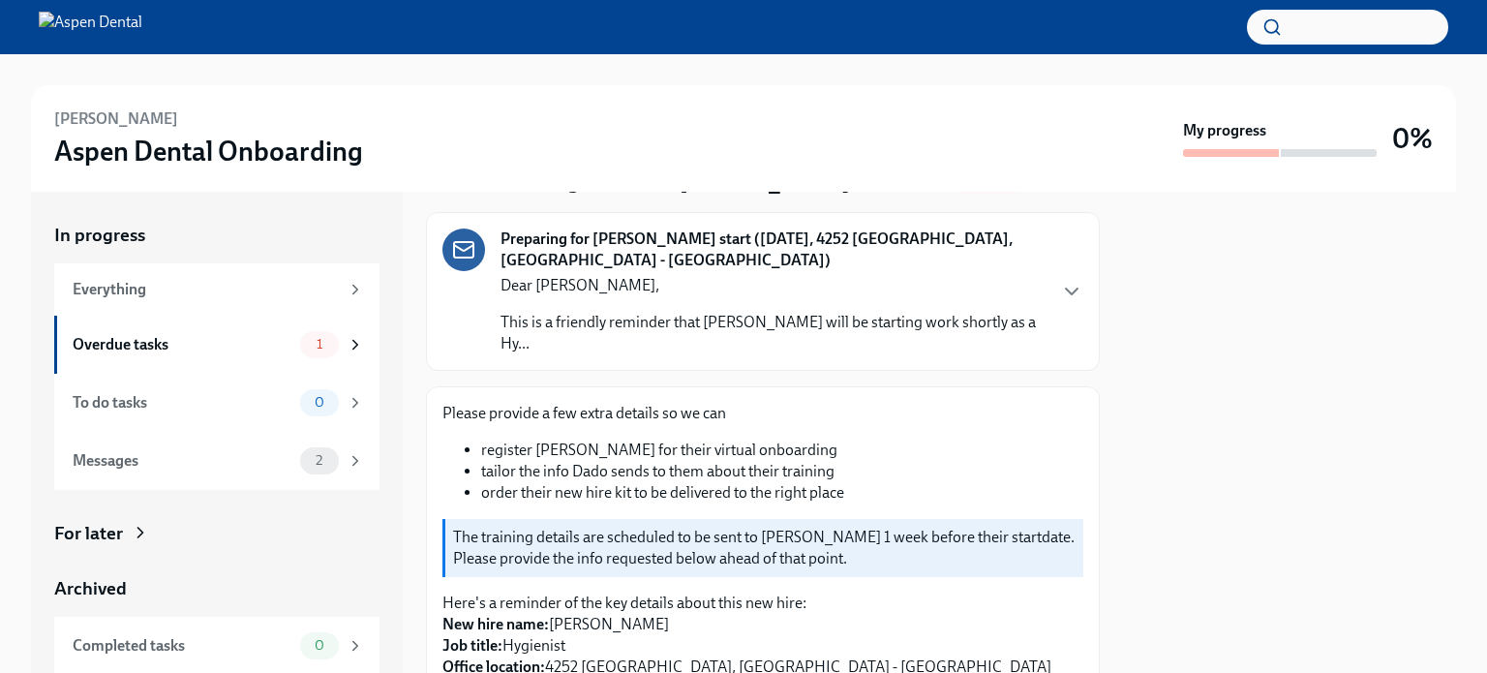
scroll to position [0, 0]
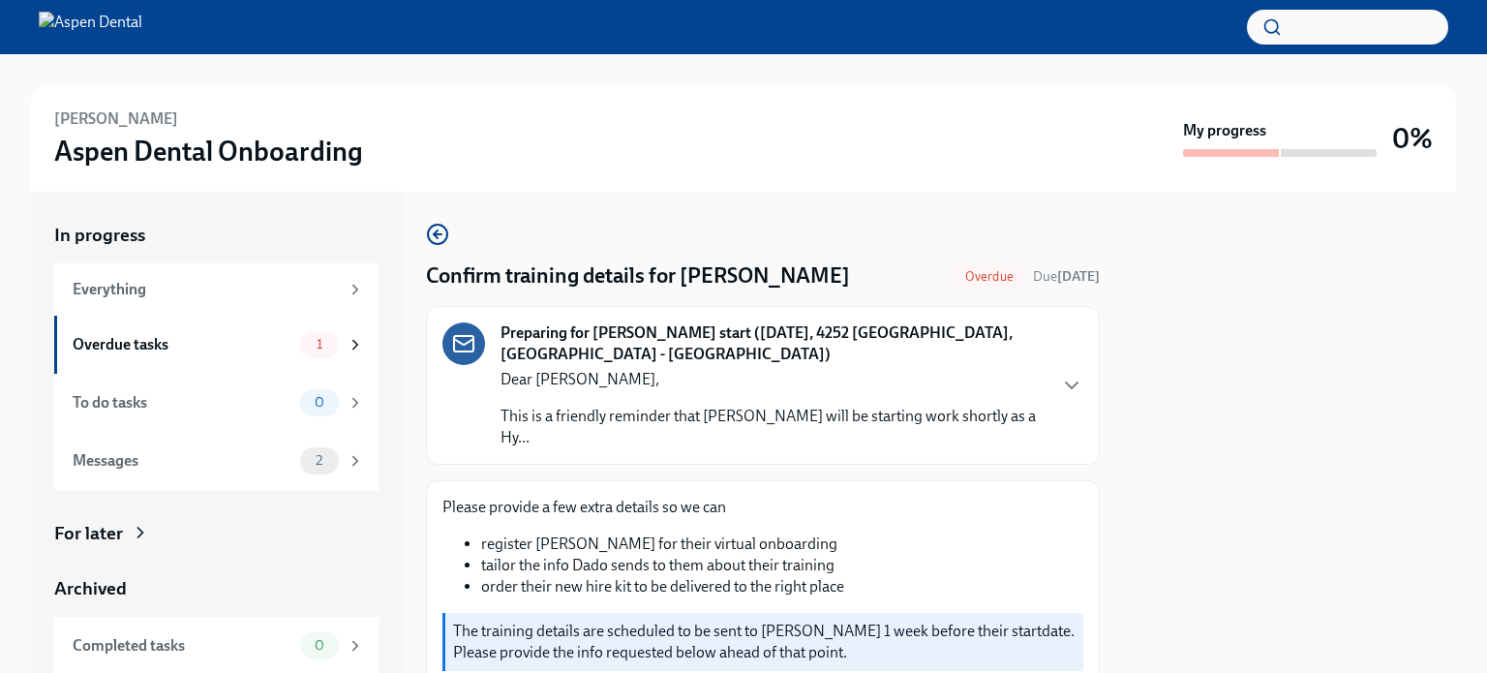
click at [954, 278] on span "Overdue" at bounding box center [990, 276] width 72 height 15
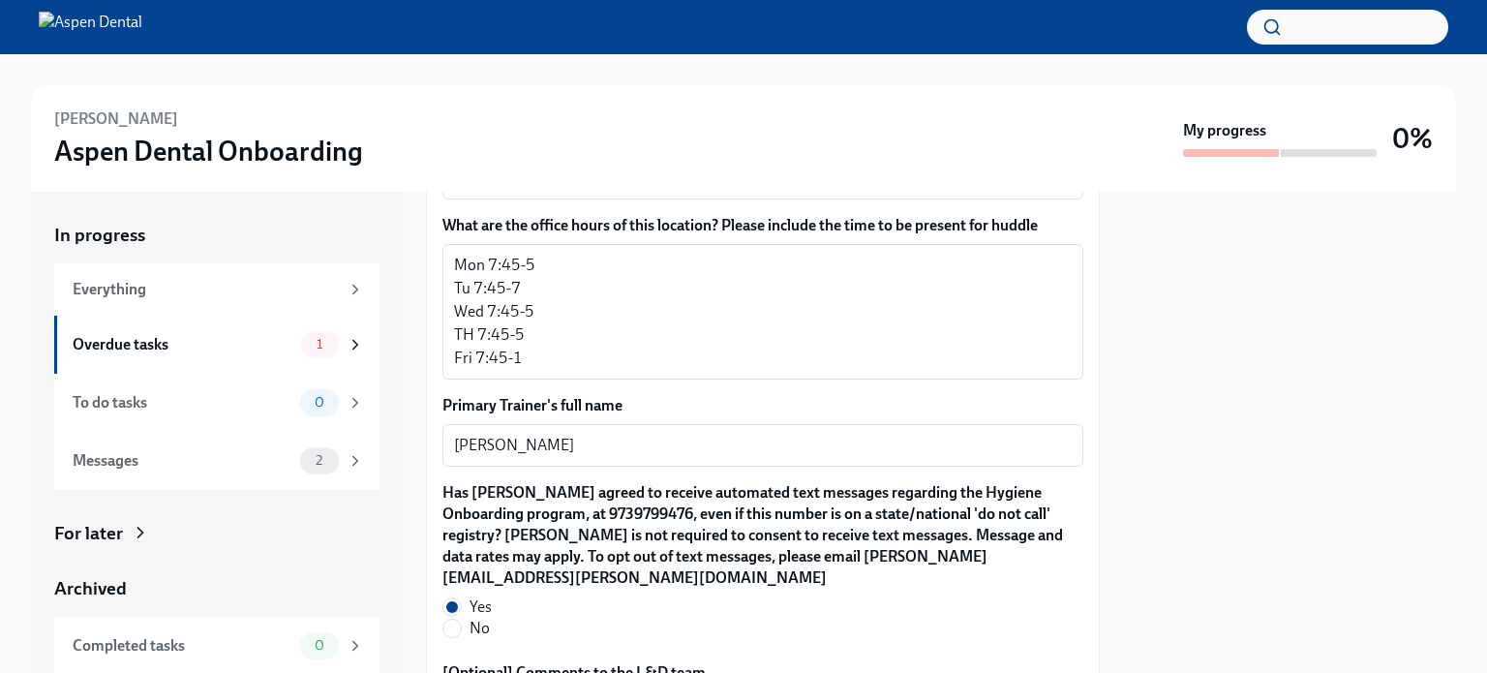
scroll to position [2080, 0]
